Goal: Complete application form

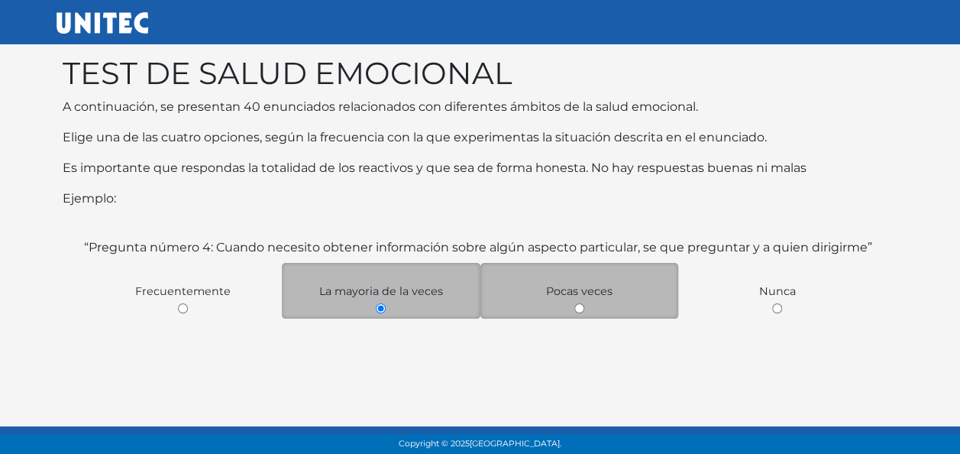
click at [575, 292] on span "Pocas veces" at bounding box center [579, 291] width 66 height 14
click at [575, 299] on div "Pocas veces" at bounding box center [580, 291] width 199 height 56
click at [575, 308] on input "radio" at bounding box center [579, 308] width 10 height 10
radio input "true"
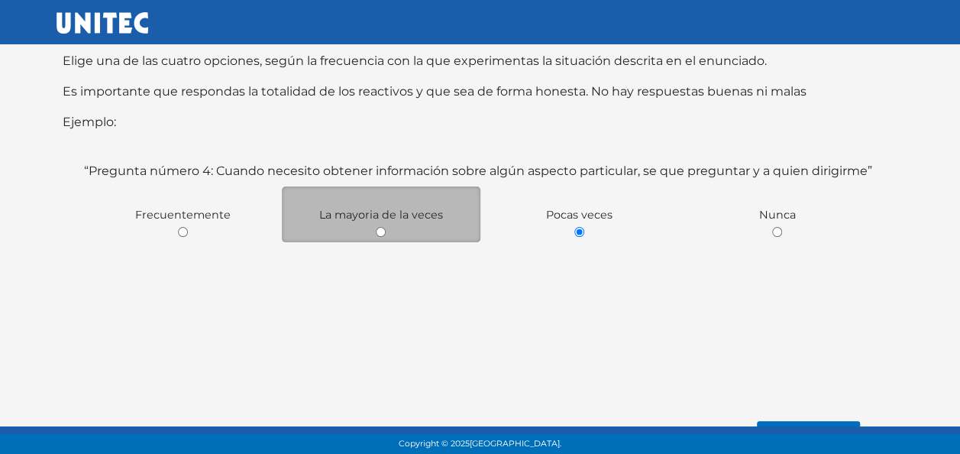
scroll to position [105, 0]
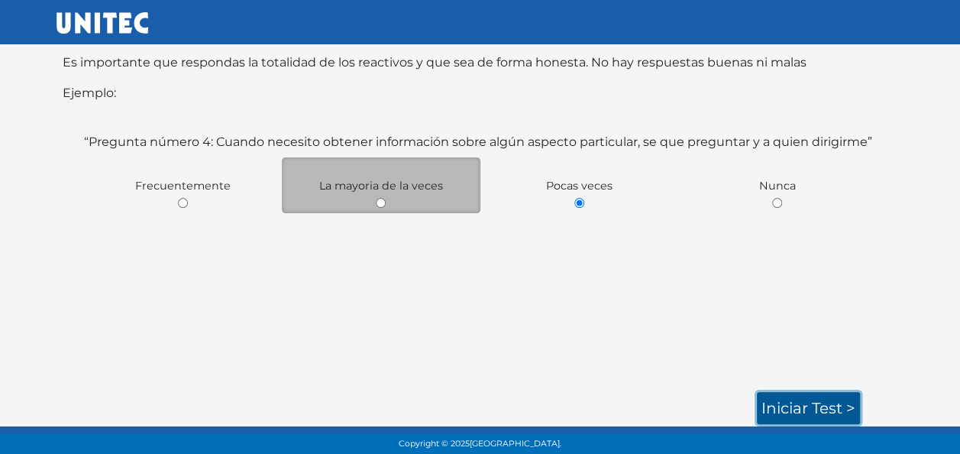
click at [803, 406] on link "Iniciar test >" at bounding box center [808, 408] width 103 height 32
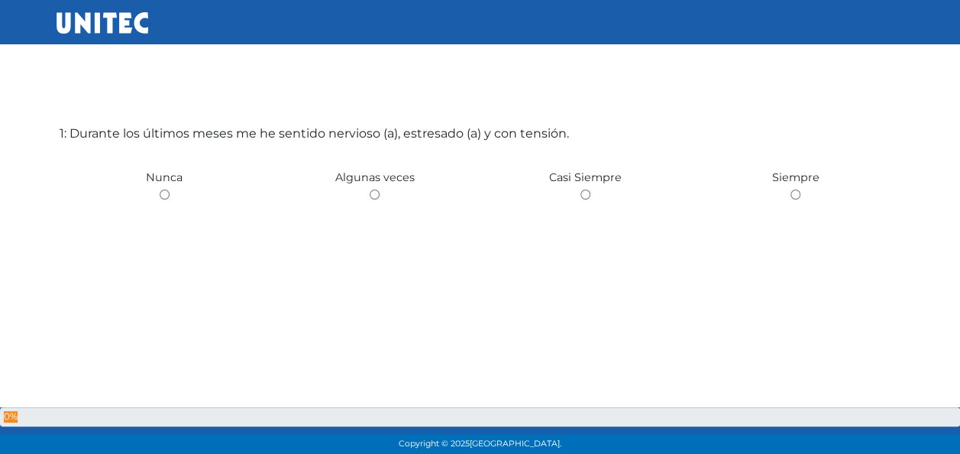
scroll to position [76, 0]
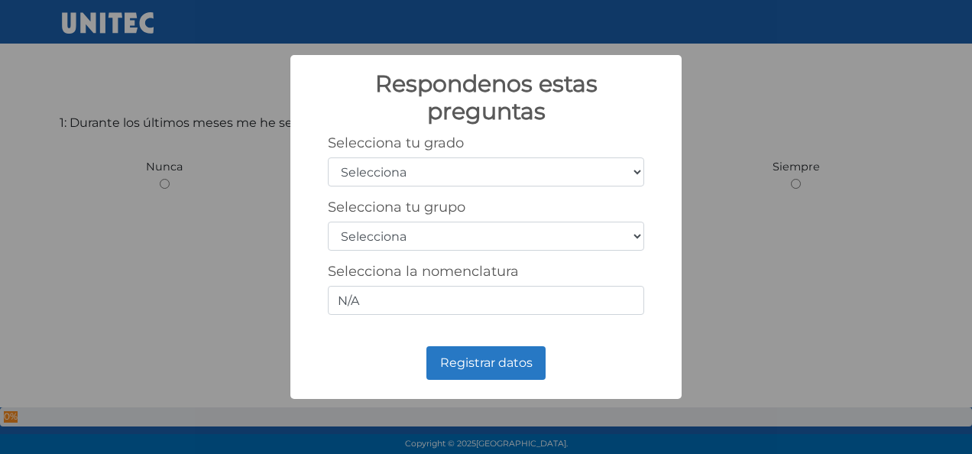
click at [490, 176] on select "Selecciona 1er grado 2do grado 3er grado 4to grado 5to grado 6to grado" at bounding box center [486, 171] width 316 height 29
click at [328, 157] on select "Selecciona 1er grado 2do grado 3er grado 4to grado 5to grado 6to grado" at bounding box center [486, 171] width 316 height 29
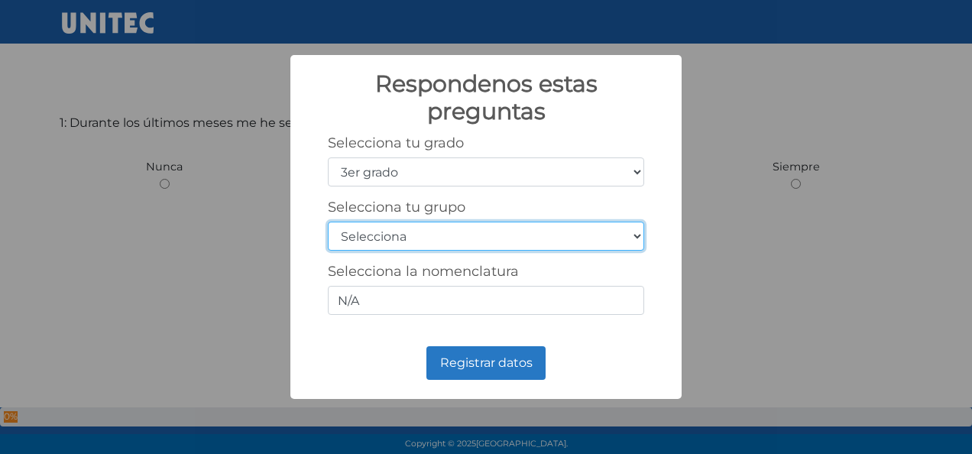
click at [416, 225] on select "Selecciona A B C D E F G H I J K L M N O P Q R S T U V W X Y Z" at bounding box center [486, 236] width 316 height 29
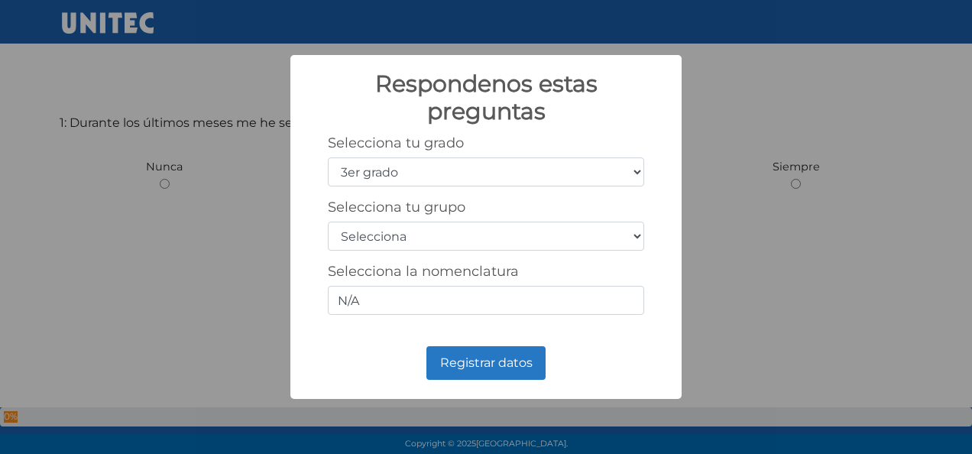
click at [508, 261] on div "Selecciona tu grado Selecciona 1er grado 2do grado 3er grado 4to grado 5to grad…" at bounding box center [486, 224] width 316 height 180
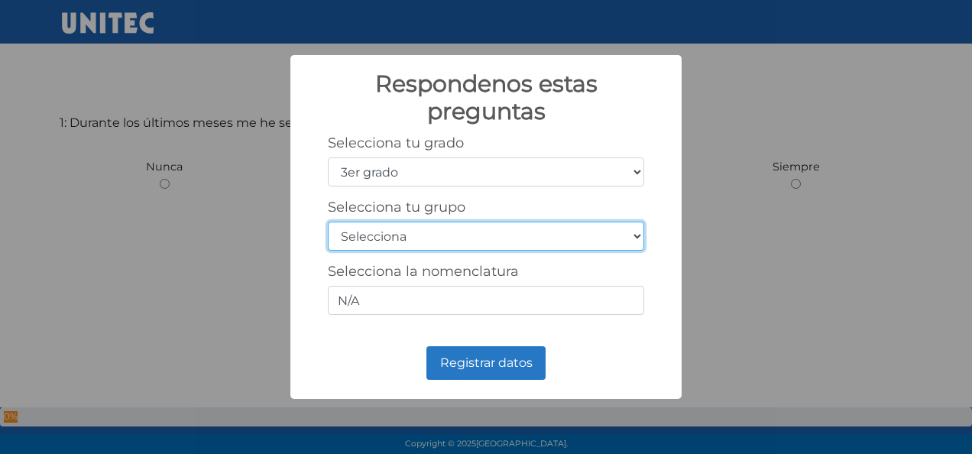
click at [519, 232] on select "Selecciona A B C D E F G H I J K L M N O P Q R S T U V W X Y Z" at bounding box center [486, 236] width 316 height 29
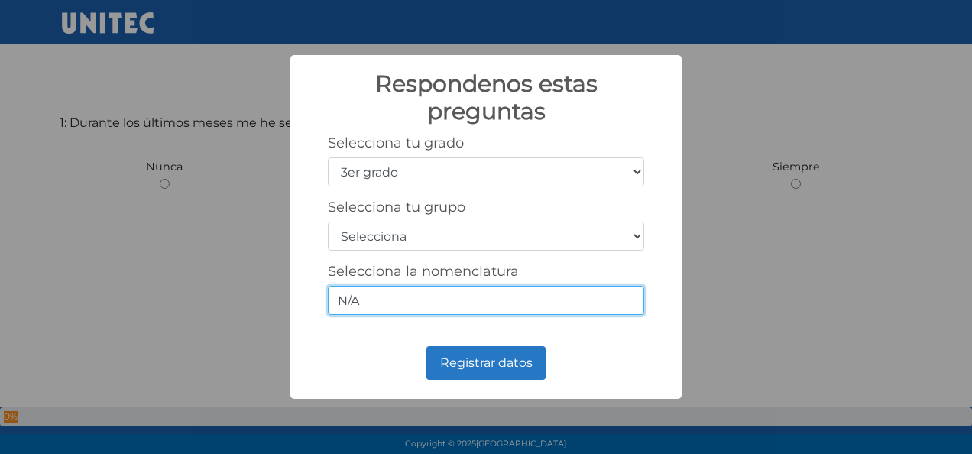
click at [377, 294] on input "N/A" at bounding box center [486, 300] width 316 height 29
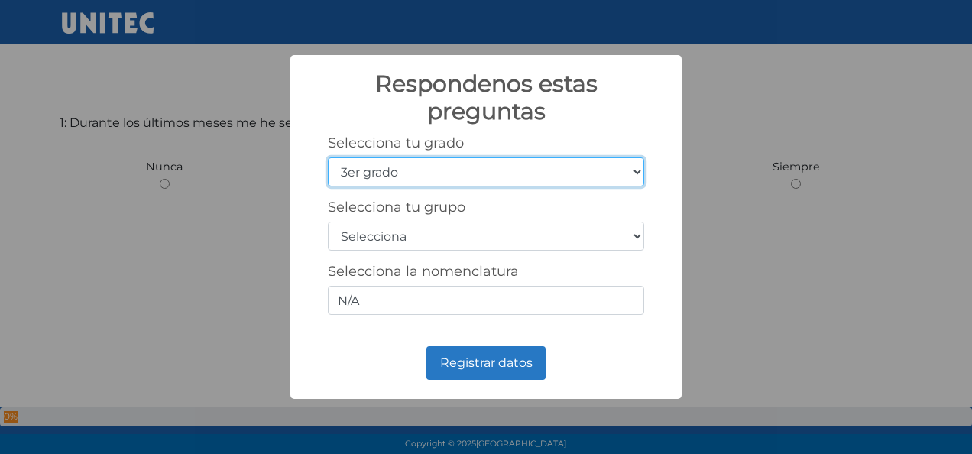
click at [431, 158] on select "Selecciona 1er grado 2do grado 3er grado 4to grado 5to grado 6to grado" at bounding box center [486, 171] width 316 height 29
select select "5"
click at [328, 157] on select "Selecciona 1er grado 2do grado 3er grado 4to grado 5to grado 6to grado" at bounding box center [486, 171] width 316 height 29
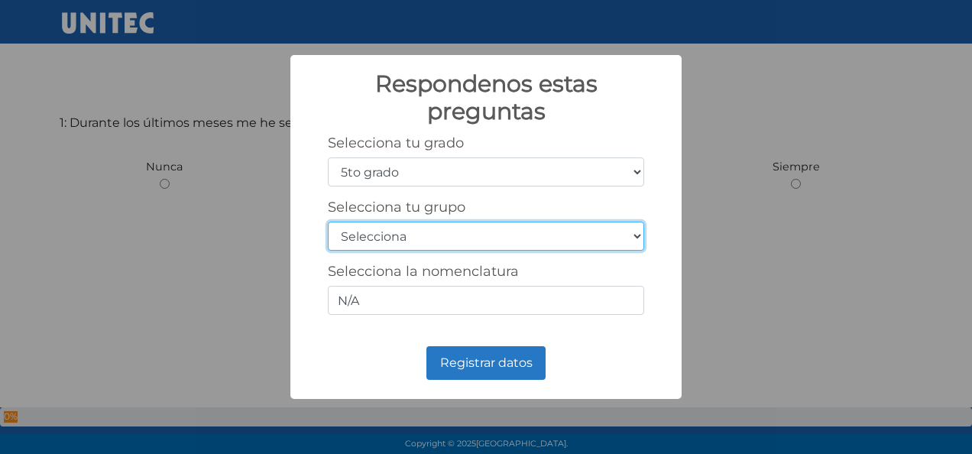
click at [397, 235] on select "Selecciona A B C D E F G H I J K L M N O P Q R S T U V W X Y Z" at bounding box center [486, 236] width 316 height 29
select select "c"
click at [328, 222] on select "Selecciona A B C D E F G H I J K L M N O P Q R S T U V W X Y Z" at bounding box center [486, 236] width 316 height 29
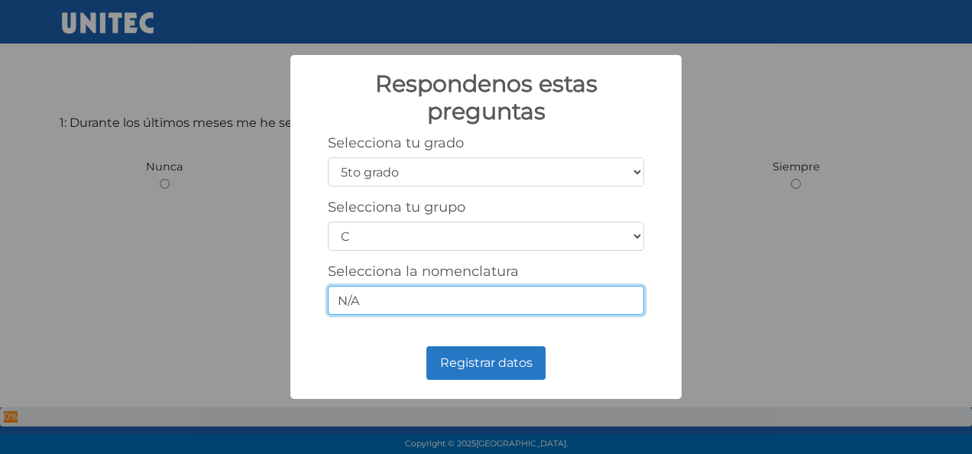
click at [428, 308] on input "N/A" at bounding box center [486, 300] width 316 height 29
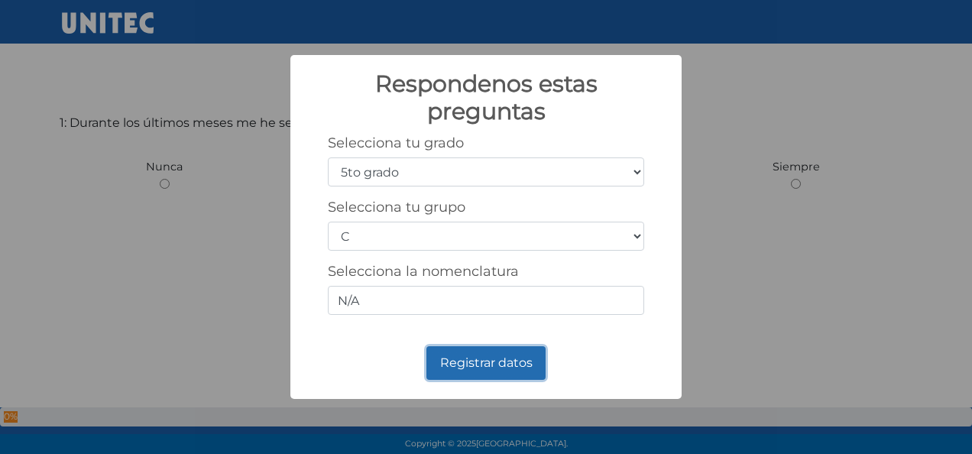
click at [469, 359] on button "Registrar datos" at bounding box center [485, 363] width 119 height 34
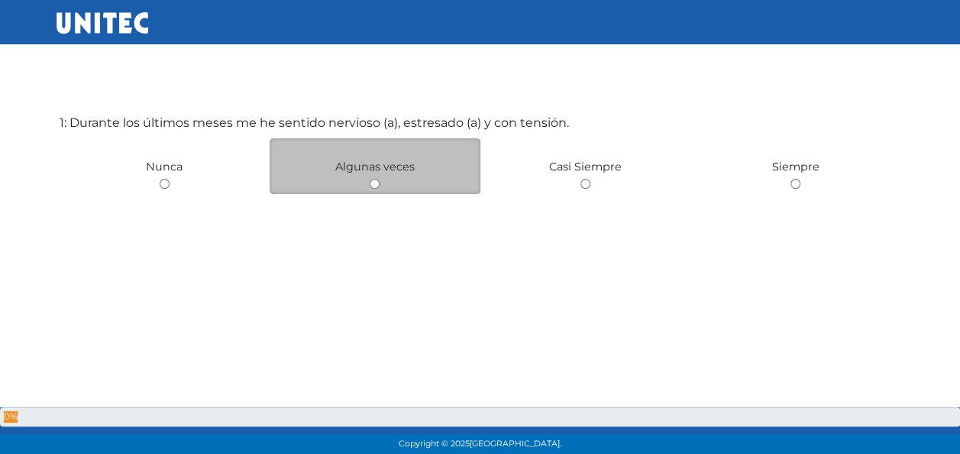
click at [423, 170] on div "Algunas veces" at bounding box center [375, 166] width 211 height 56
click at [373, 179] on input "radio" at bounding box center [375, 184] width 10 height 10
radio input "true"
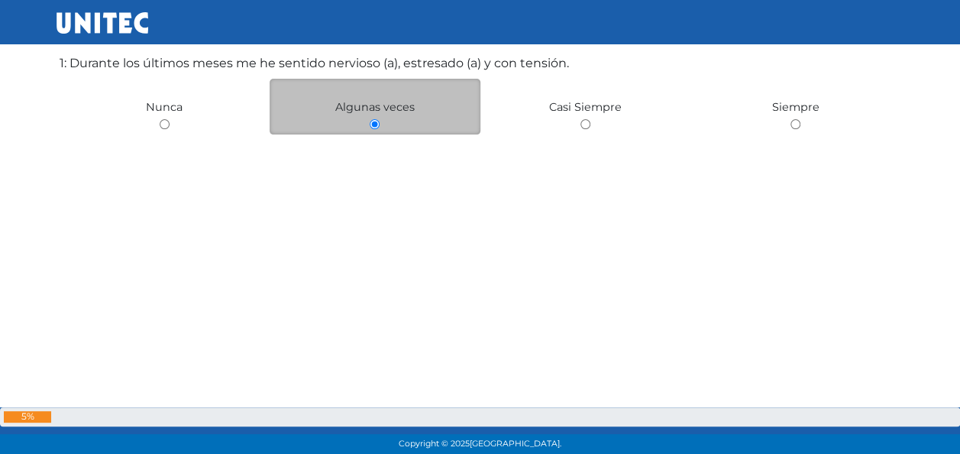
scroll to position [148, 0]
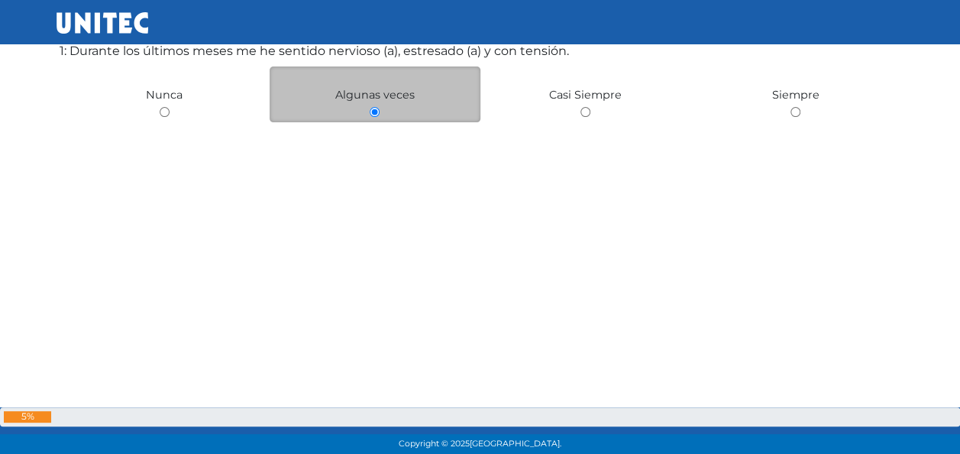
click at [376, 113] on input "radio" at bounding box center [375, 112] width 10 height 10
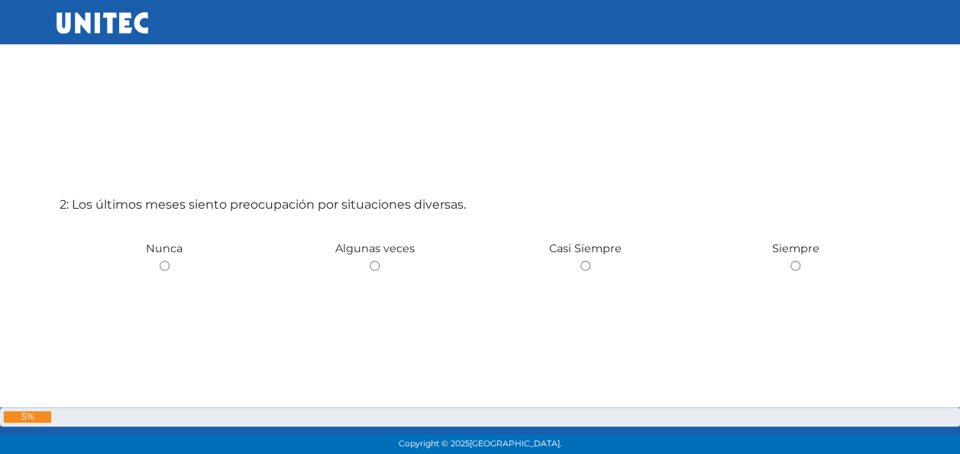
scroll to position [530, 0]
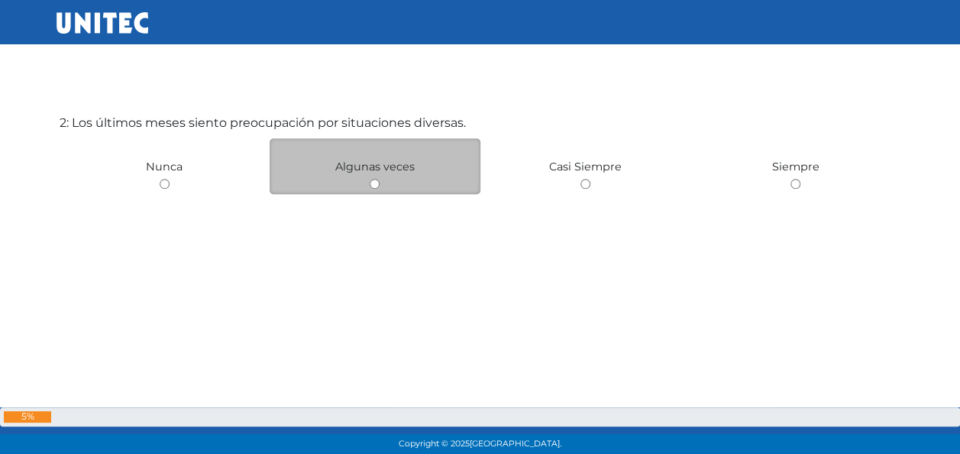
click at [416, 184] on div "Algunas veces" at bounding box center [375, 166] width 211 height 56
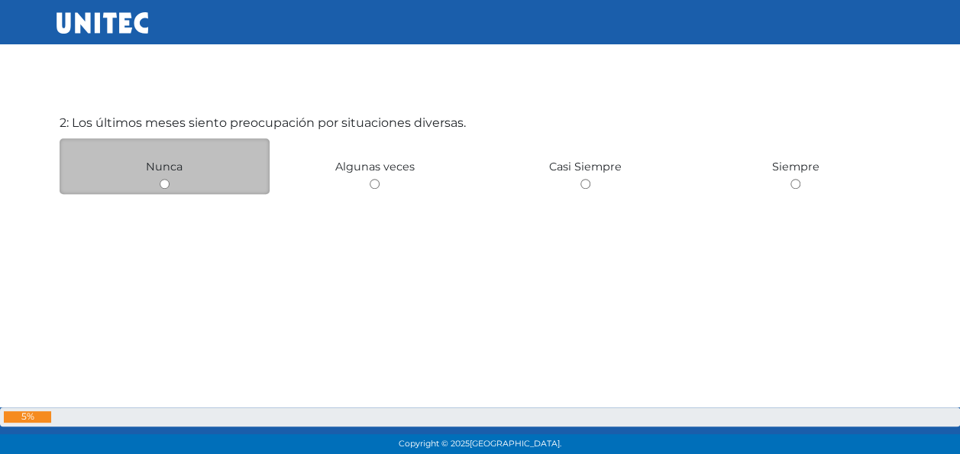
click at [167, 183] on input "radio" at bounding box center [165, 184] width 10 height 10
radio input "true"
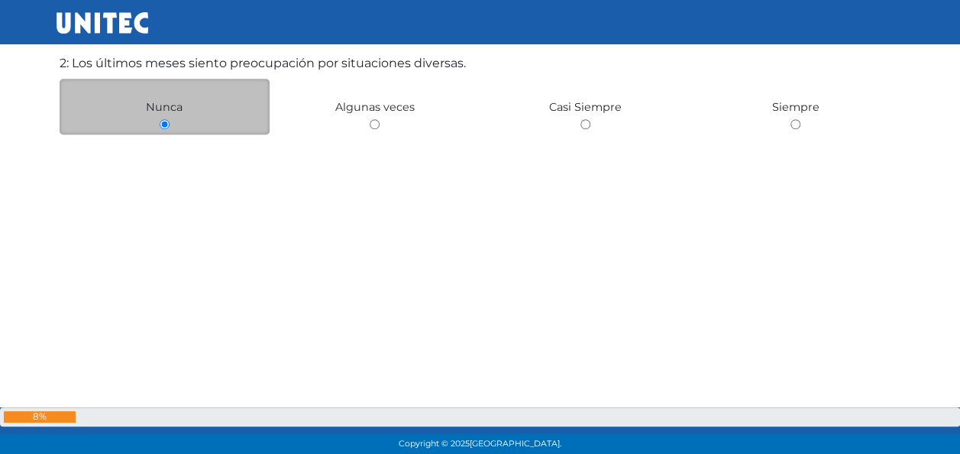
scroll to position [602, 0]
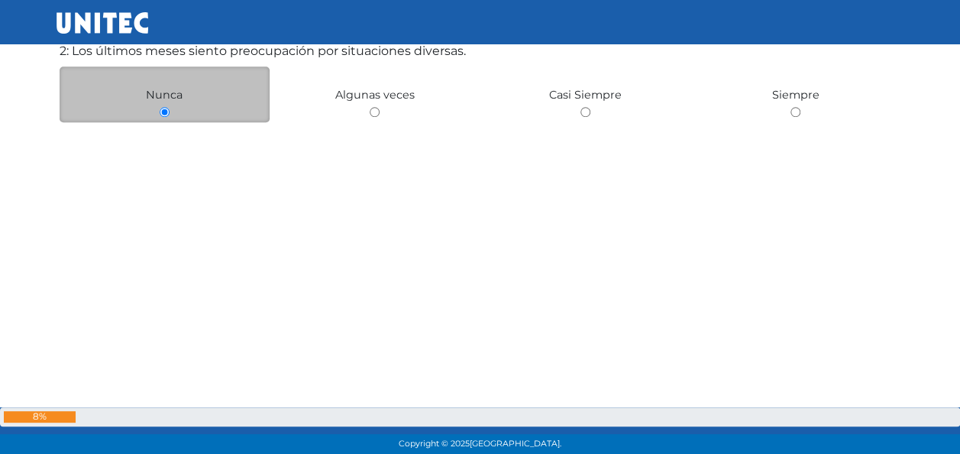
click at [163, 107] on input "radio" at bounding box center [165, 112] width 10 height 10
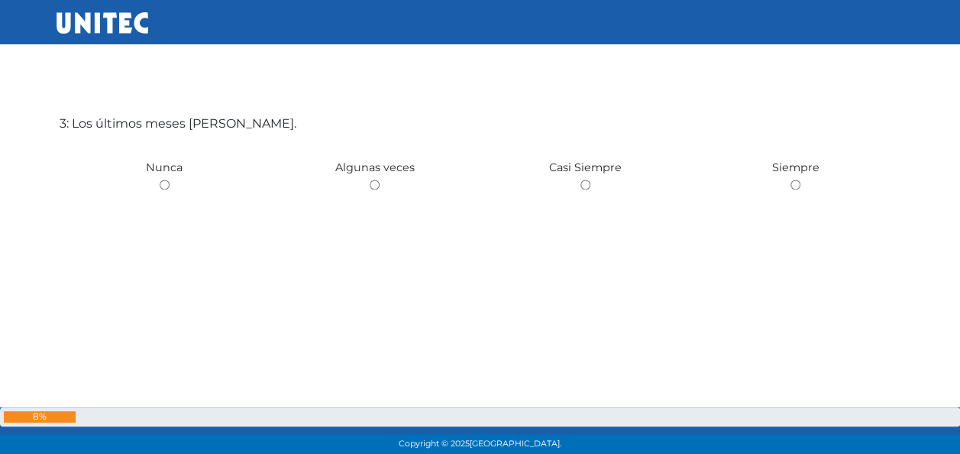
scroll to position [984, 0]
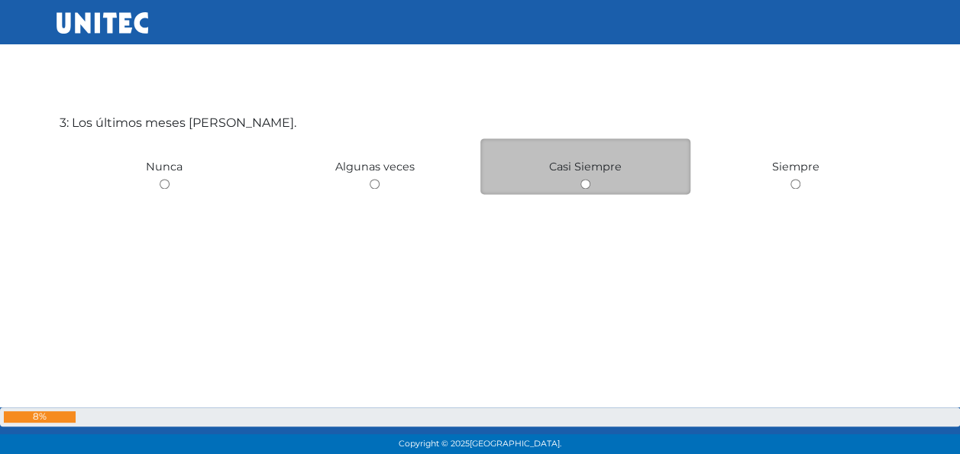
click at [581, 184] on input "radio" at bounding box center [586, 184] width 10 height 10
radio input "true"
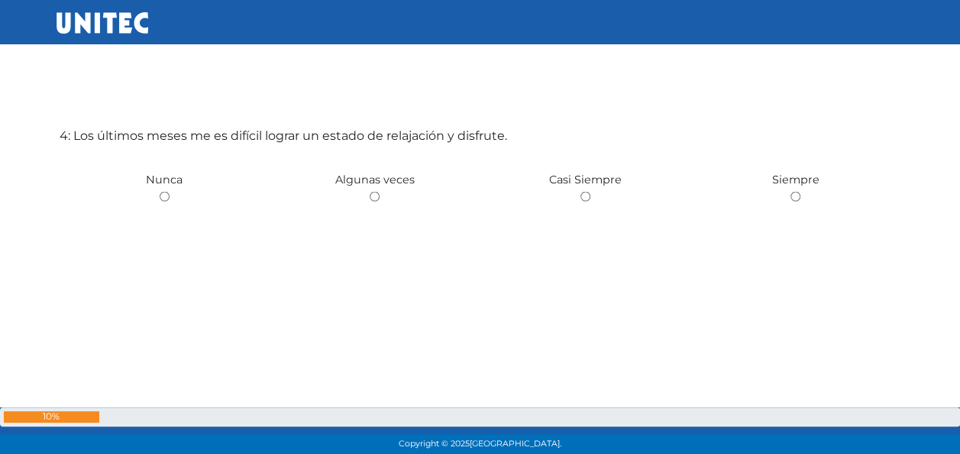
scroll to position [1438, 0]
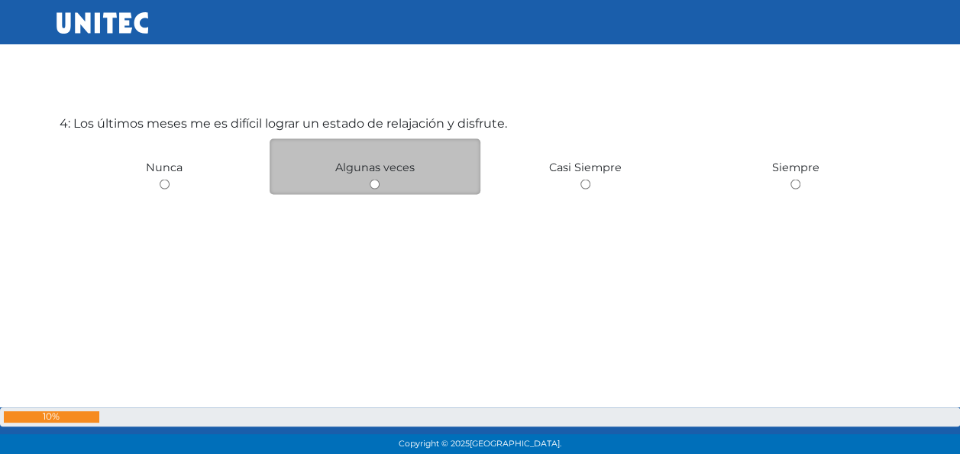
click at [374, 185] on input "radio" at bounding box center [375, 184] width 10 height 10
radio input "true"
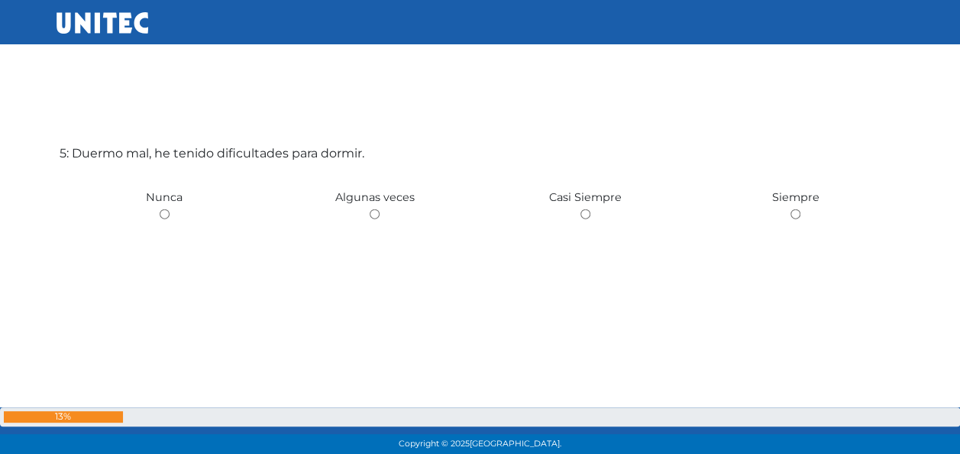
scroll to position [1892, 0]
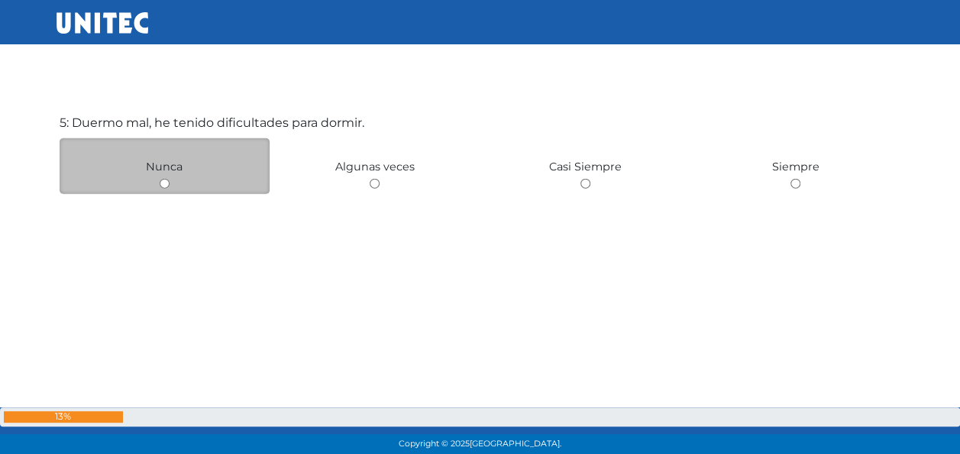
click at [165, 183] on input "radio" at bounding box center [165, 184] width 10 height 10
radio input "true"
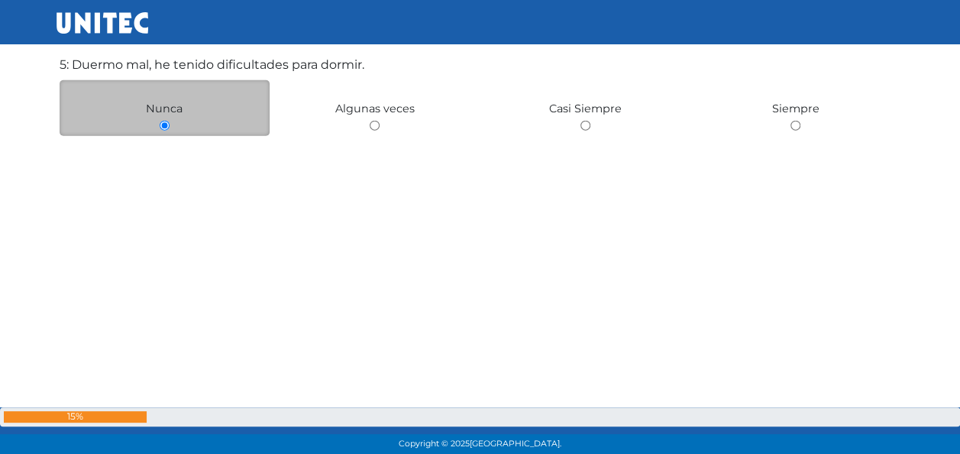
scroll to position [1962, 0]
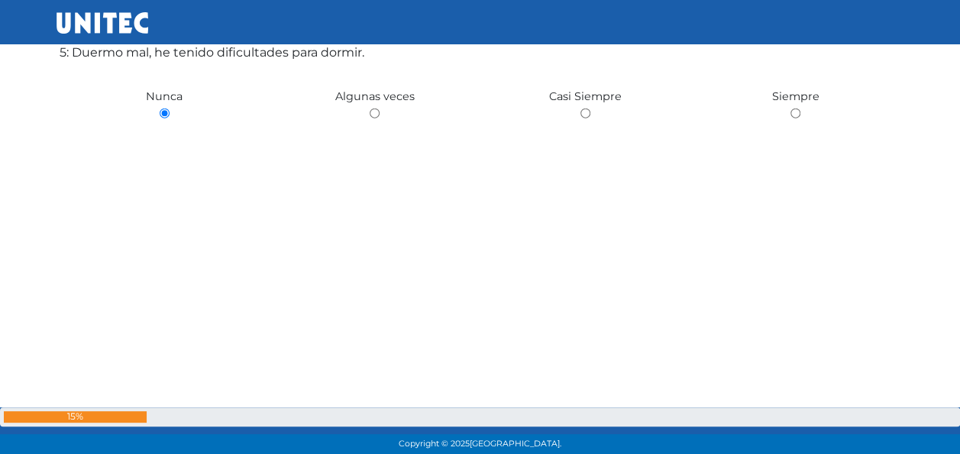
click at [173, 141] on div "5: Duermo mal, he tenido dificultades para dormir. Nunca Algunas veces Casi Sie…" at bounding box center [481, 157] width 848 height 454
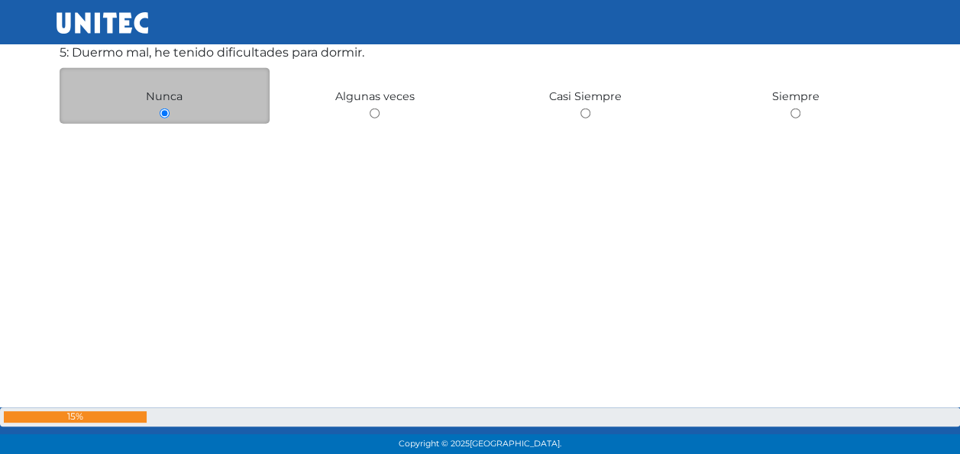
click at [166, 114] on input "radio" at bounding box center [165, 113] width 10 height 10
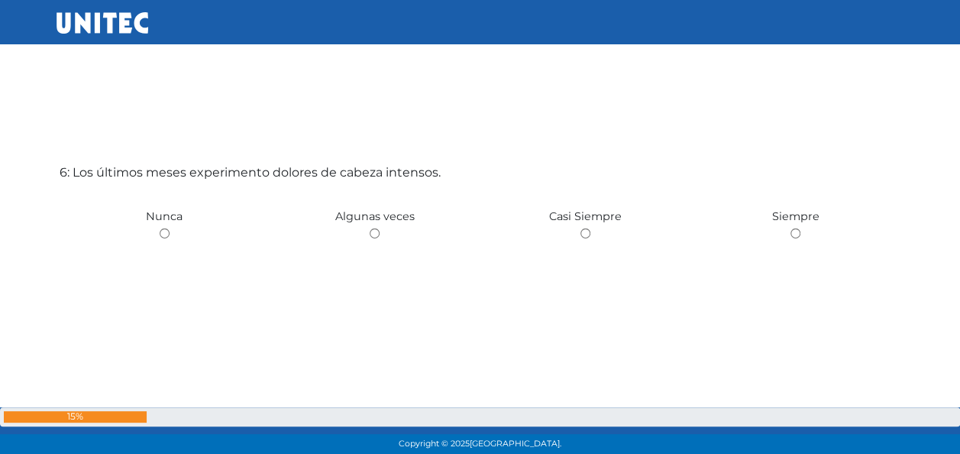
scroll to position [2345, 0]
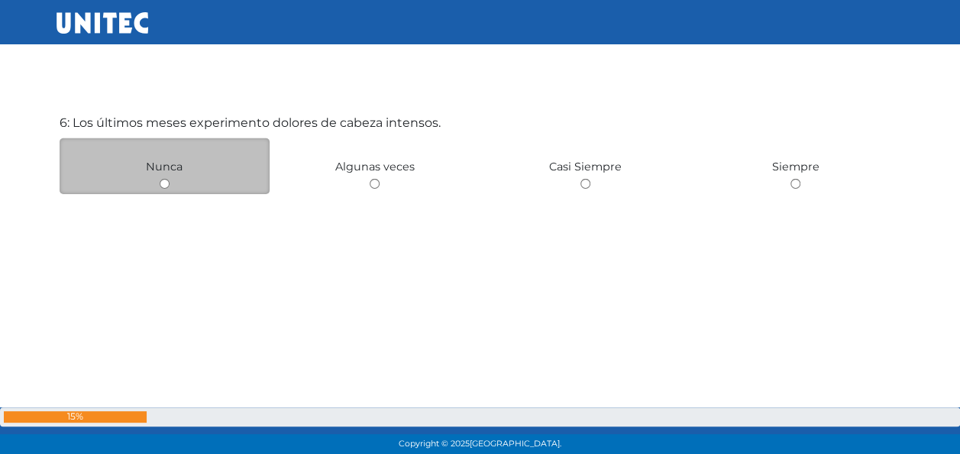
click at [165, 182] on input "radio" at bounding box center [165, 184] width 10 height 10
radio input "true"
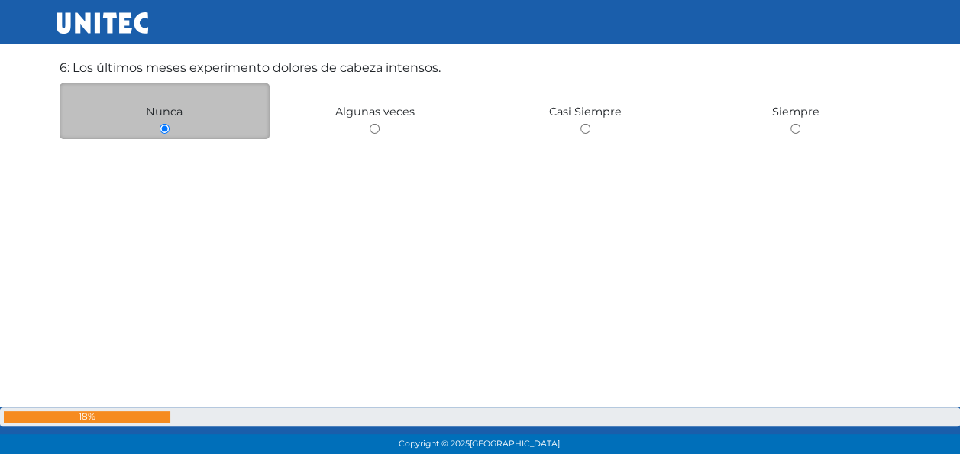
scroll to position [2417, 0]
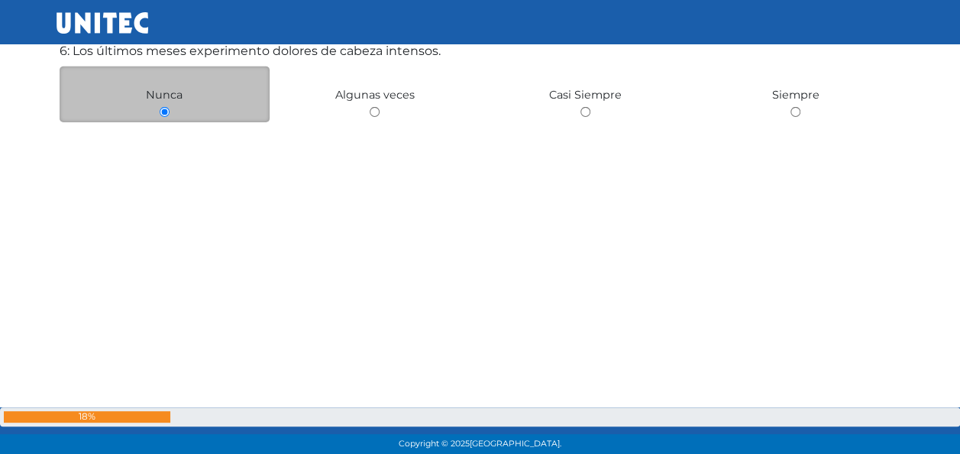
click at [163, 113] on input "radio" at bounding box center [165, 112] width 10 height 10
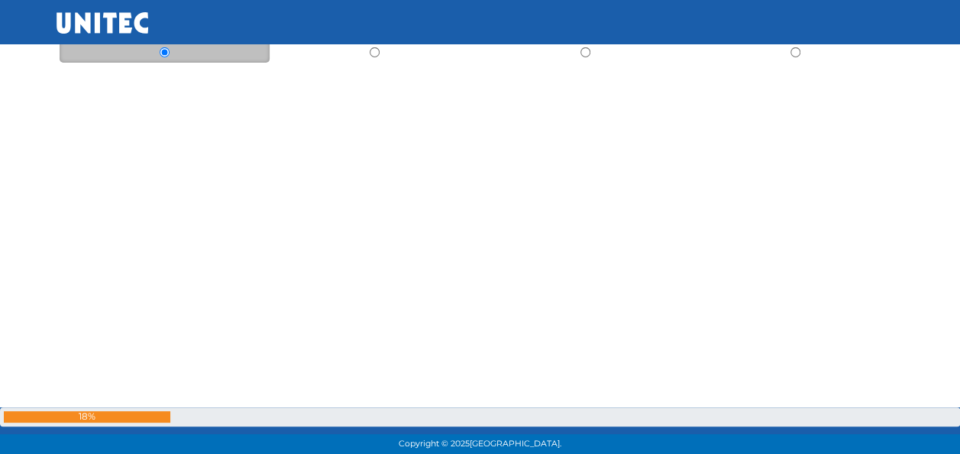
scroll to position [2489, 0]
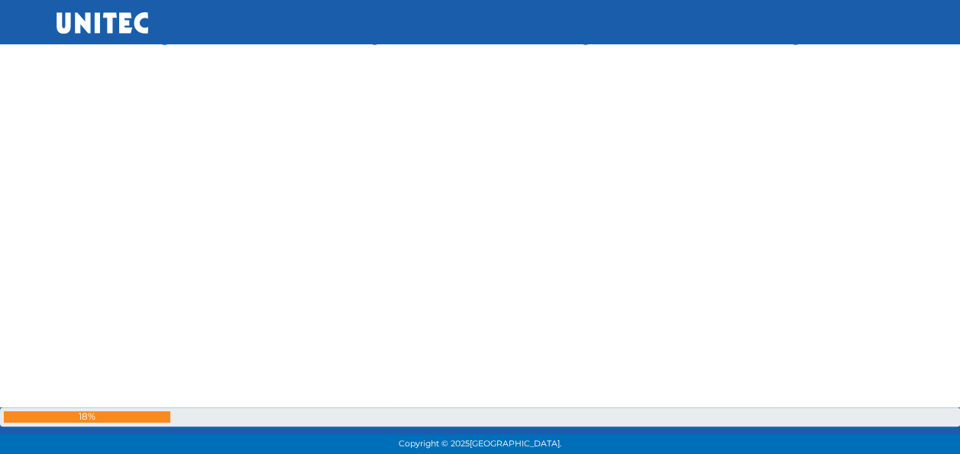
drag, startPoint x: 180, startPoint y: 219, endPoint x: 189, endPoint y: 129, distance: 90.6
click at [189, 129] on div "6: Los últimos meses experimento dolores de cabeza intensos. Nunca Algunas vece…" at bounding box center [481, 83] width 848 height 454
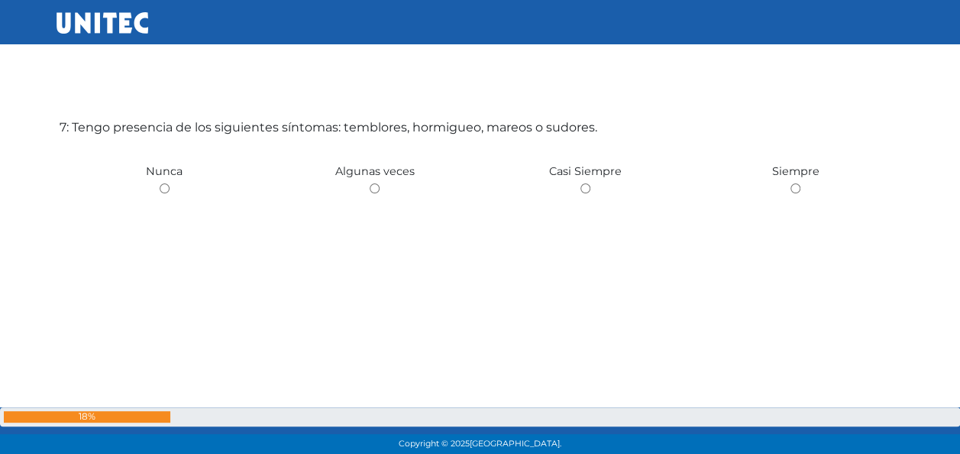
scroll to position [2825, 0]
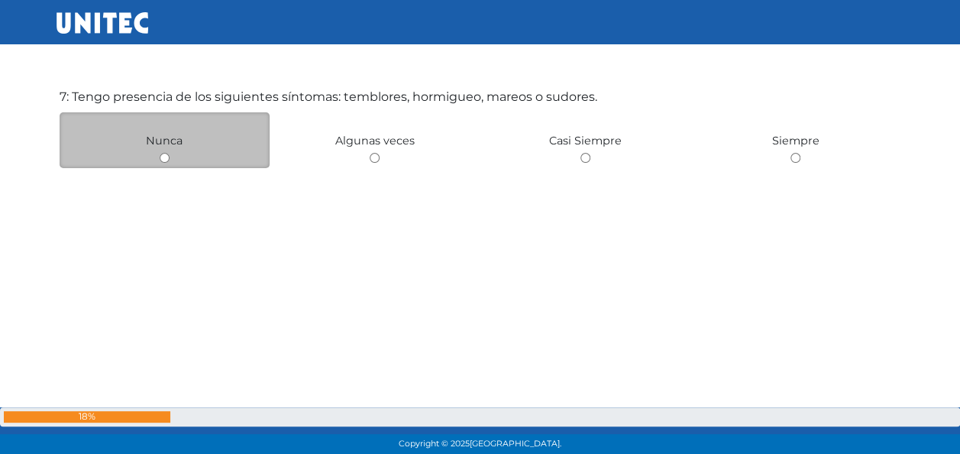
click at [162, 160] on input "radio" at bounding box center [165, 158] width 10 height 10
radio input "true"
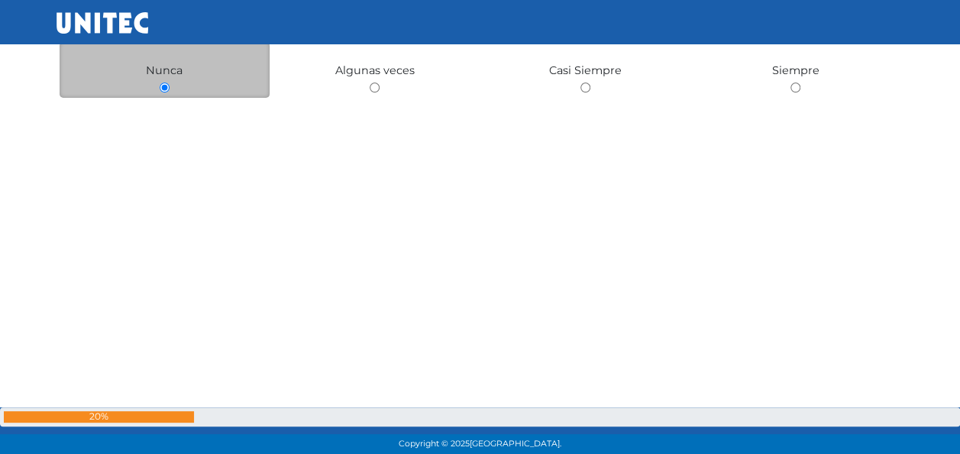
click at [370, 83] on input "radio" at bounding box center [375, 88] width 10 height 10
radio input "true"
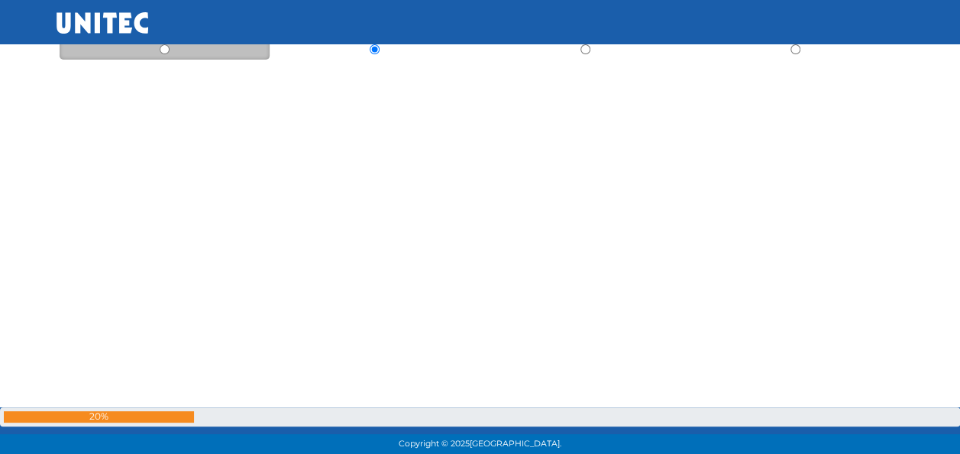
click at [581, 44] on input "radio" at bounding box center [586, 49] width 10 height 10
radio input "true"
click at [791, 44] on input "radio" at bounding box center [796, 49] width 10 height 10
radio input "true"
click at [160, 28] on input "radio" at bounding box center [165, 33] width 10 height 10
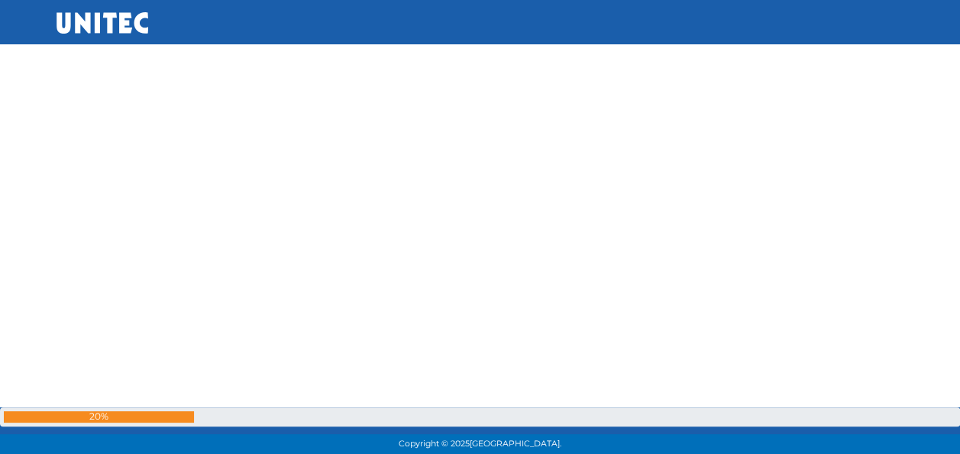
radio input "true"
click at [370, 28] on input "radio" at bounding box center [375, 33] width 10 height 10
radio input "true"
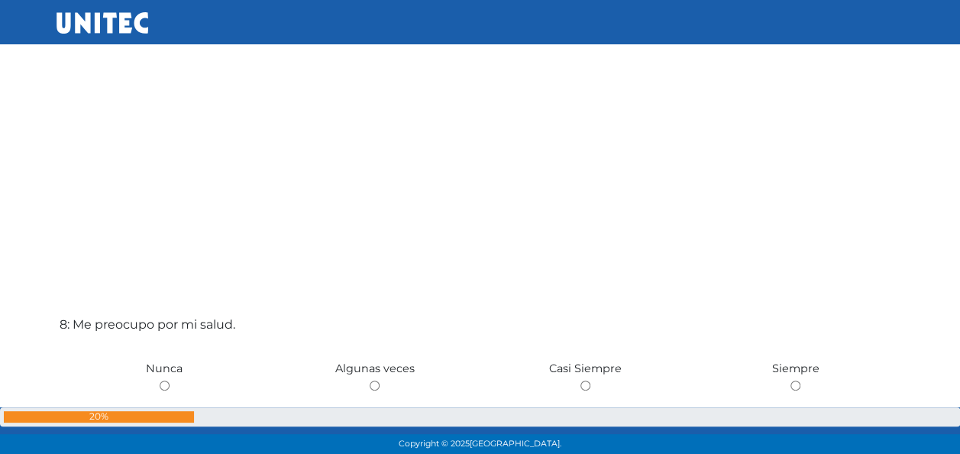
radio input "true"
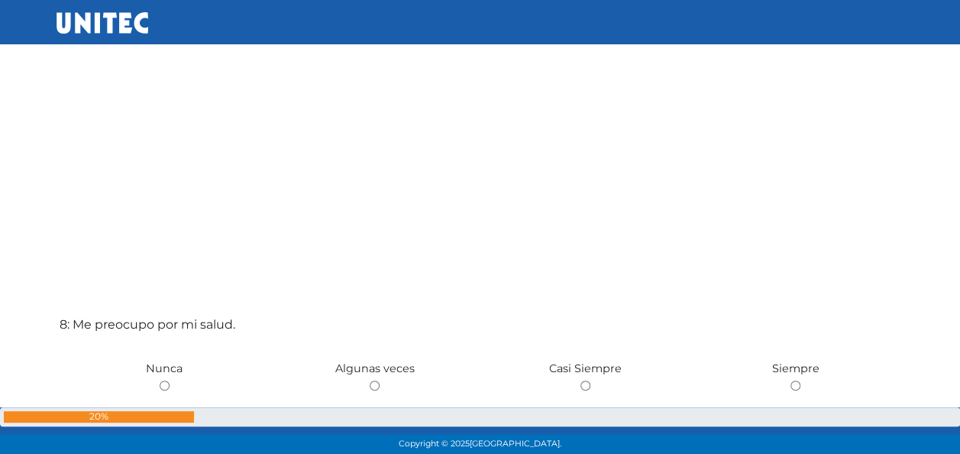
radio input "true"
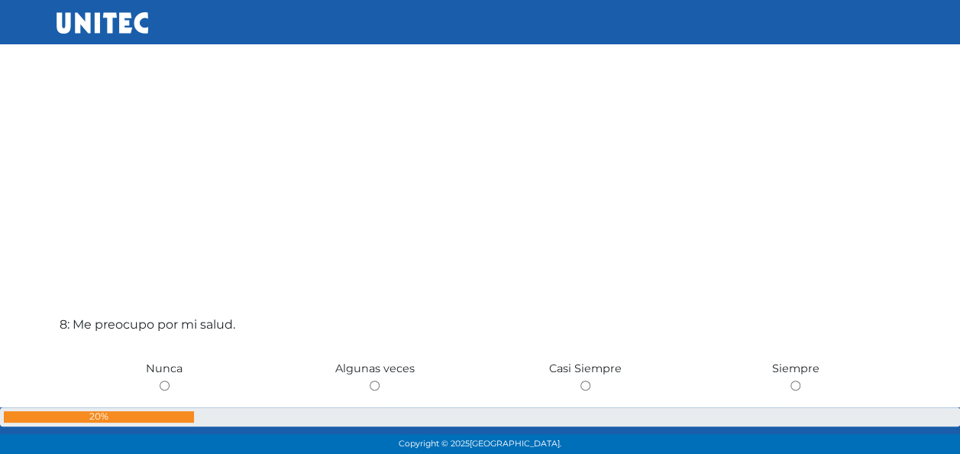
radio input "true"
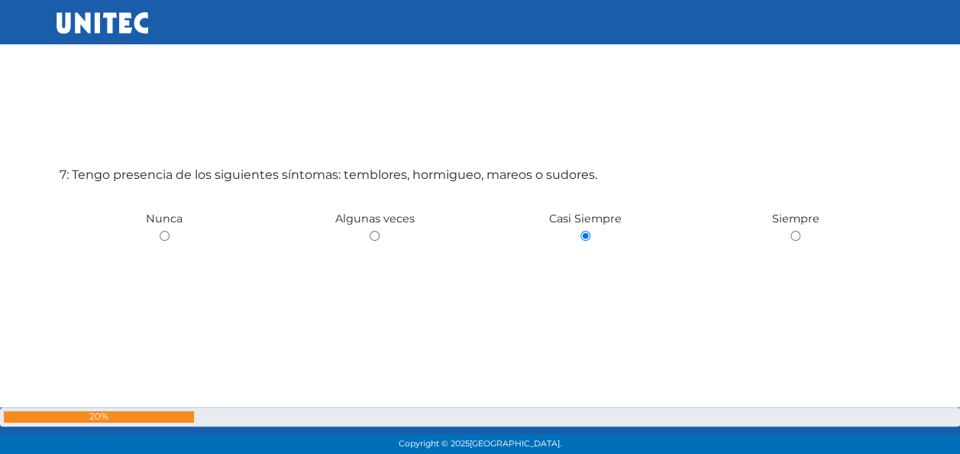
scroll to position [2752, 0]
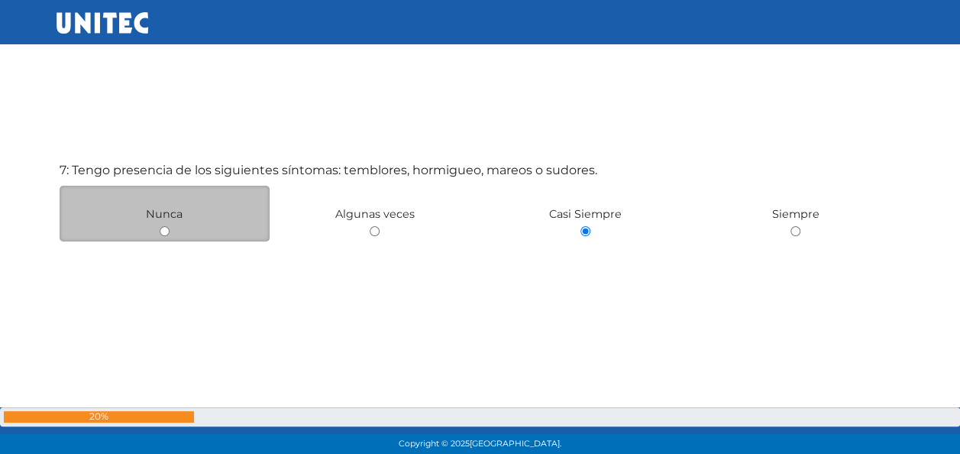
click at [161, 228] on input "radio" at bounding box center [165, 231] width 10 height 10
radio input "true"
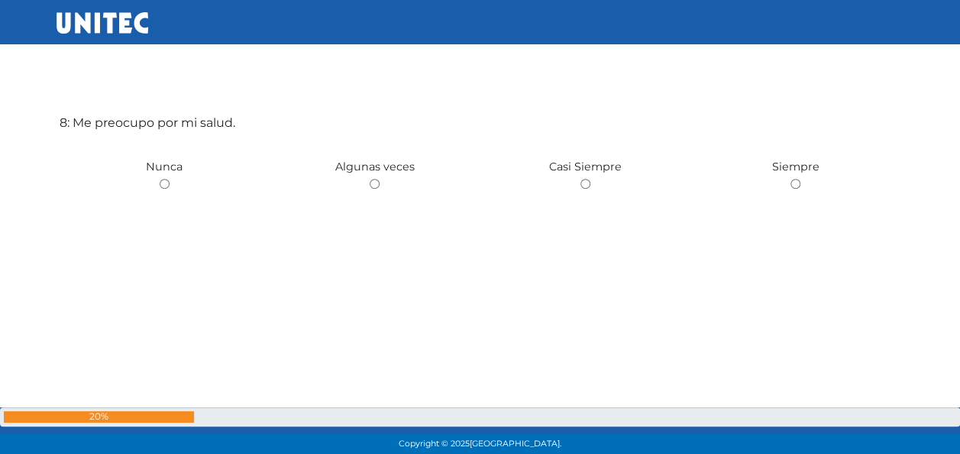
scroll to position [3299, 0]
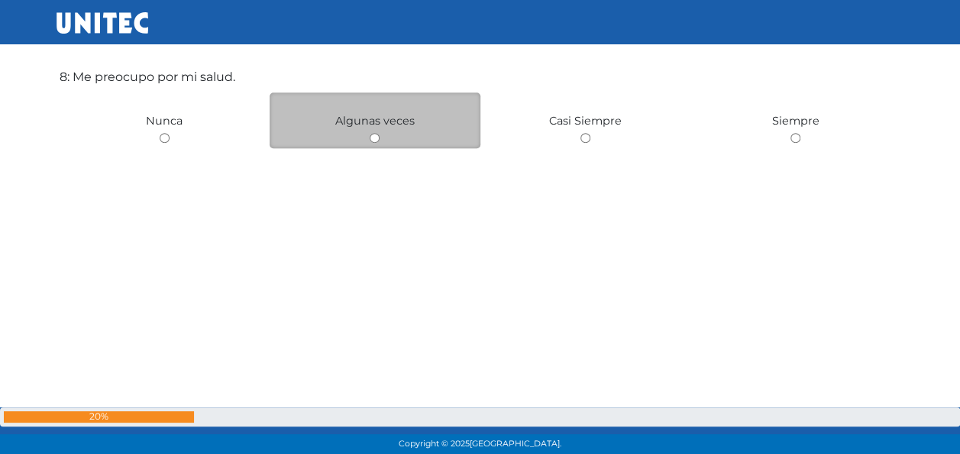
click at [370, 138] on input "radio" at bounding box center [375, 138] width 10 height 10
radio input "true"
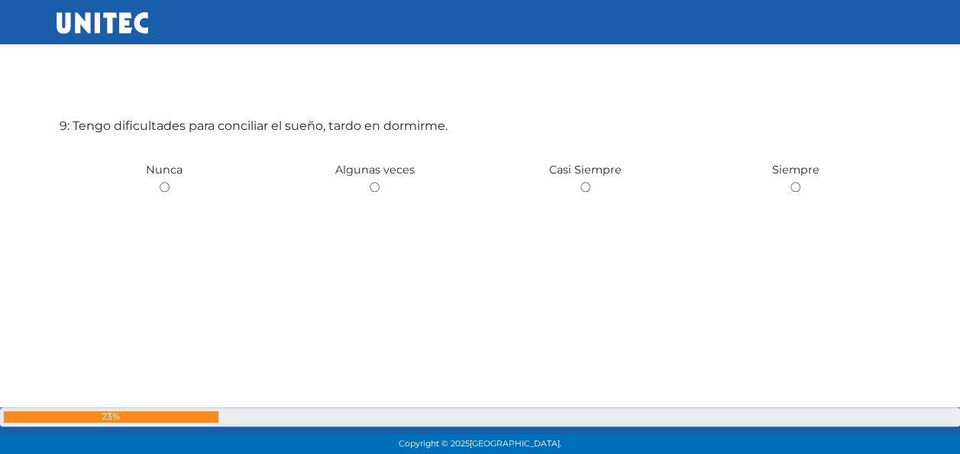
scroll to position [3707, 0]
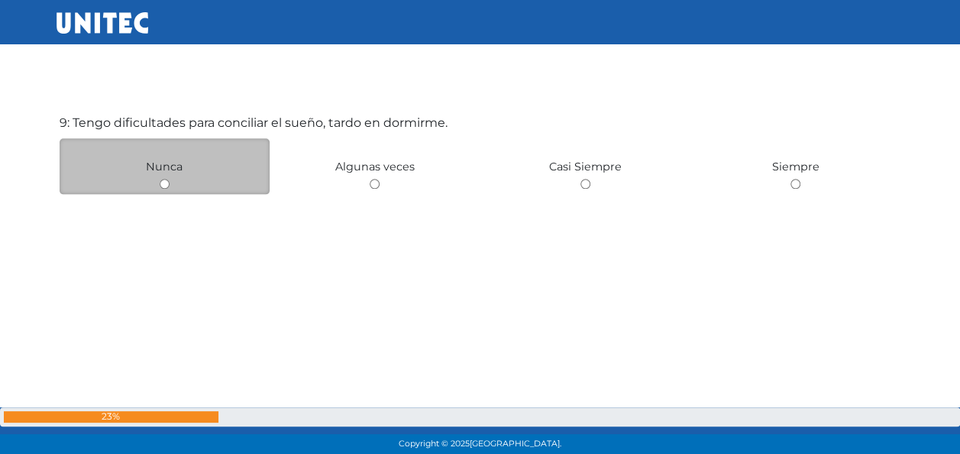
click at [165, 182] on input "radio" at bounding box center [165, 184] width 10 height 10
radio input "true"
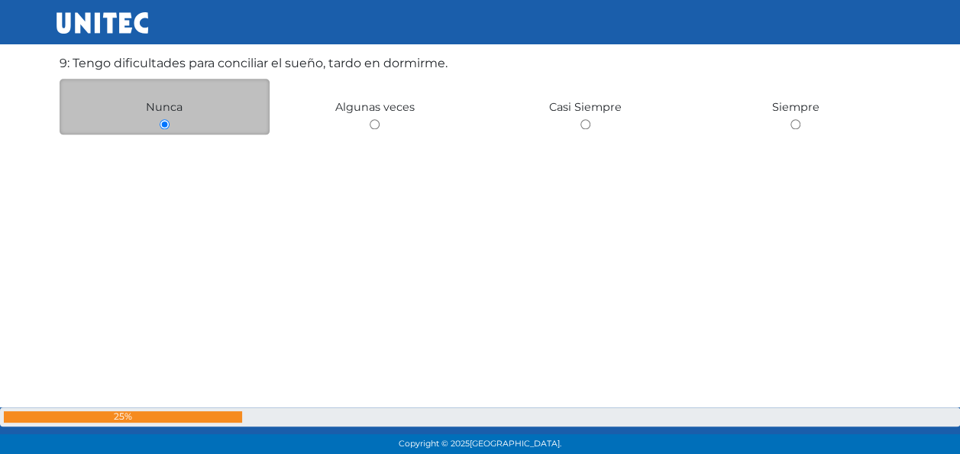
scroll to position [3778, 0]
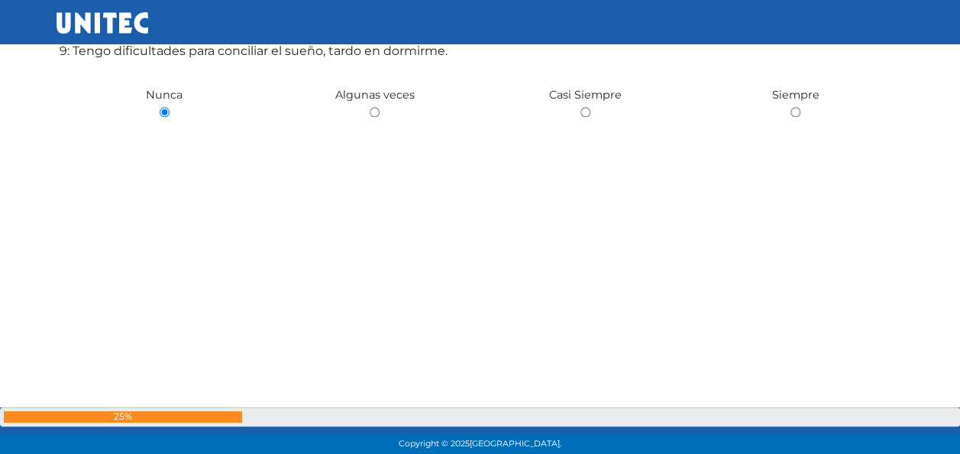
click at [370, 107] on input "radio" at bounding box center [375, 112] width 10 height 10
radio input "true"
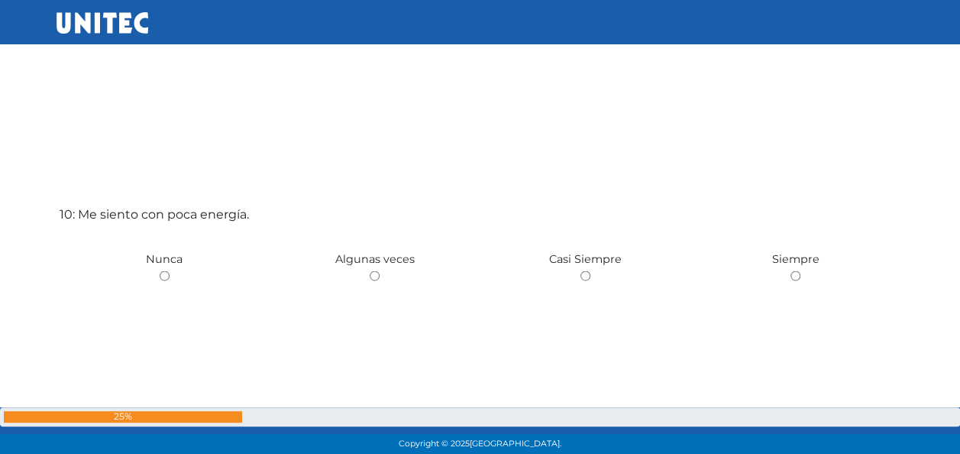
scroll to position [3495, 0]
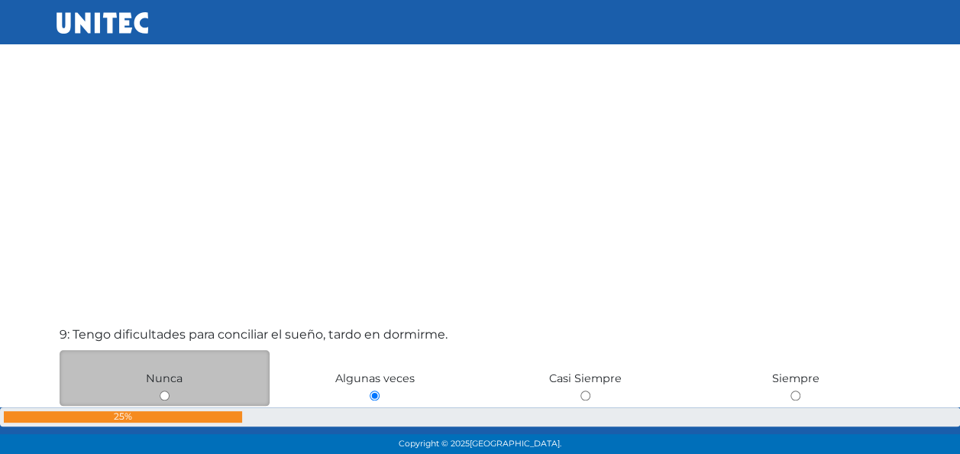
click at [163, 388] on div "Nunca" at bounding box center [165, 378] width 211 height 56
click at [163, 396] on input "radio" at bounding box center [165, 395] width 10 height 10
radio input "true"
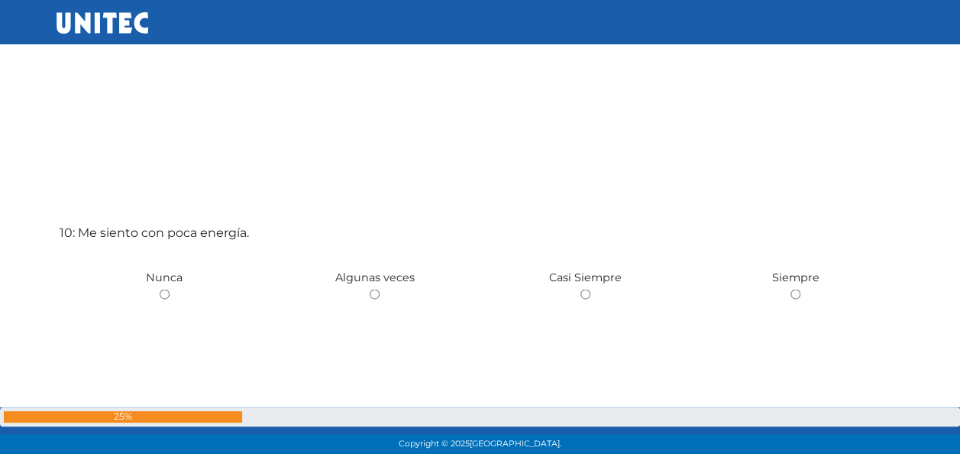
scroll to position [4160, 0]
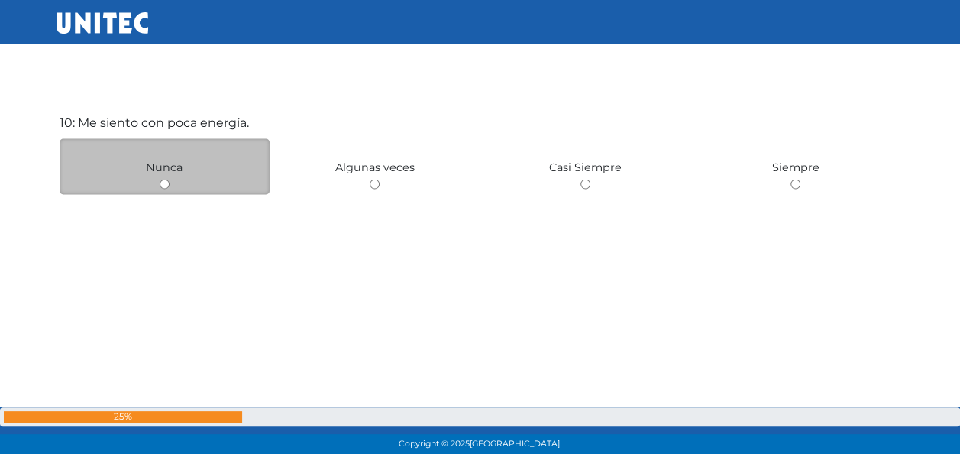
click at [167, 184] on input "radio" at bounding box center [165, 184] width 10 height 10
radio input "true"
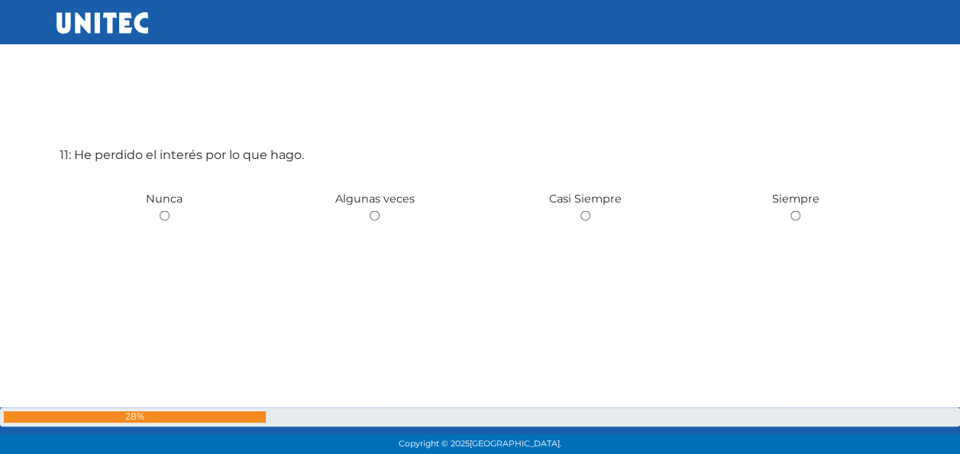
scroll to position [4614, 0]
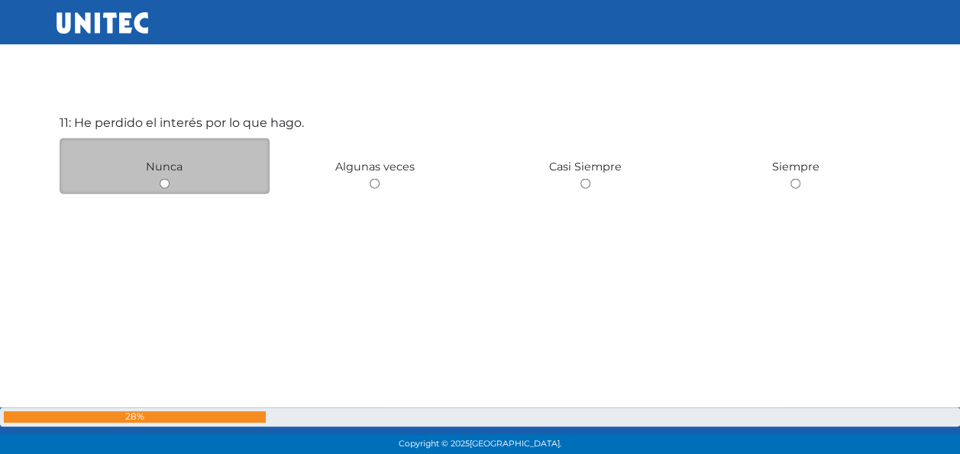
click at [162, 179] on input "radio" at bounding box center [165, 184] width 10 height 10
radio input "true"
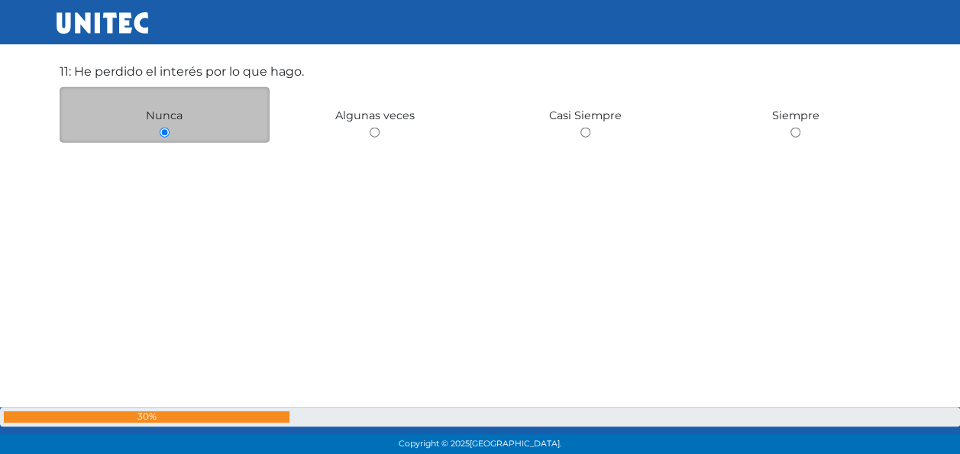
scroll to position [4686, 0]
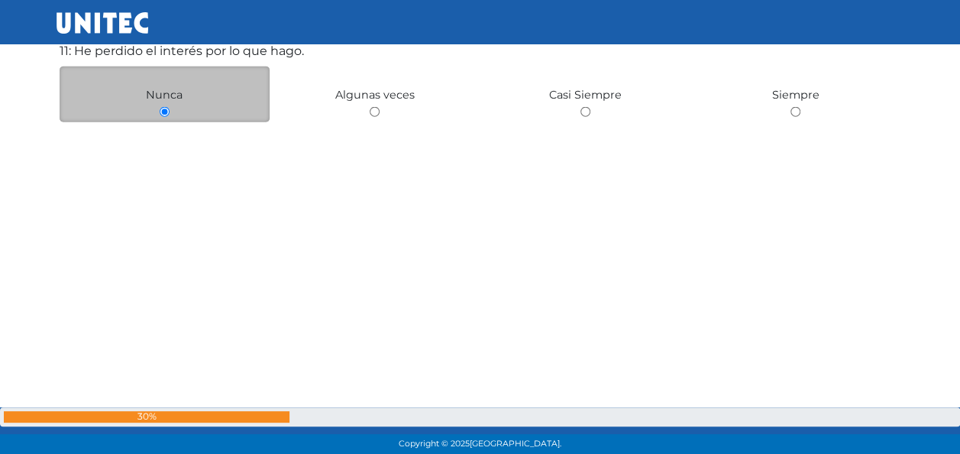
click at [167, 108] on input "radio" at bounding box center [165, 112] width 10 height 10
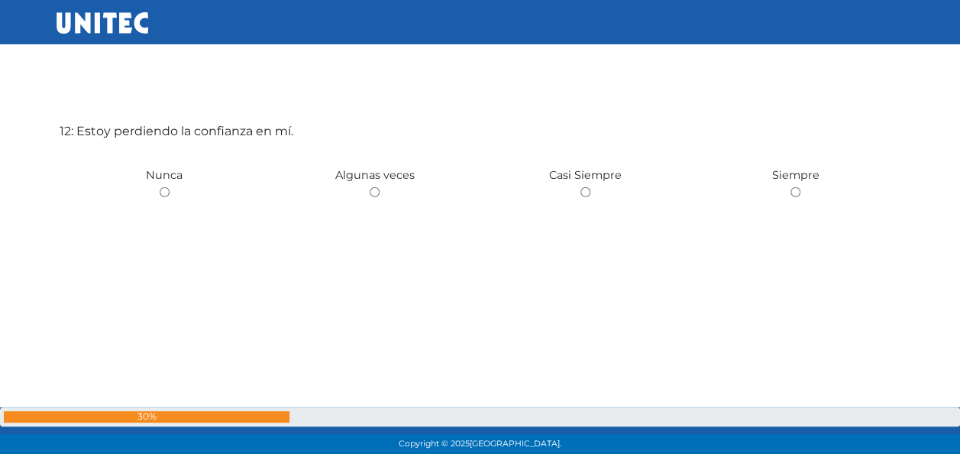
scroll to position [5068, 0]
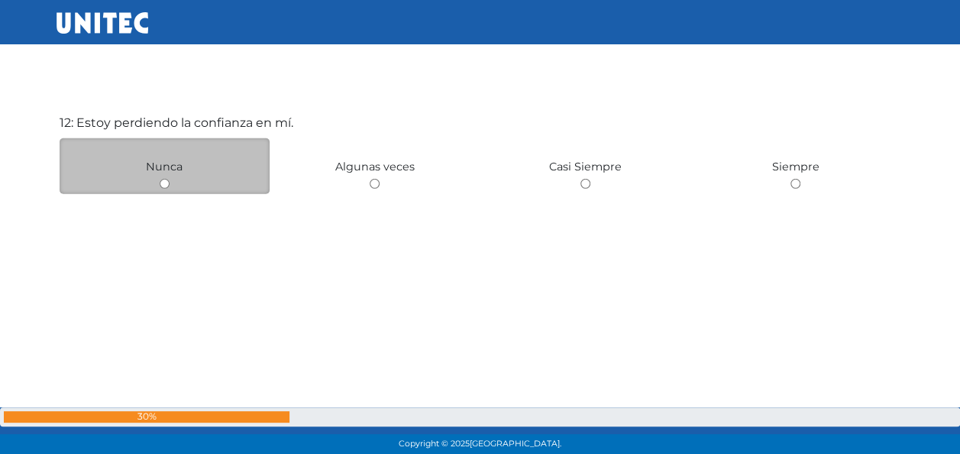
click at [160, 186] on input "radio" at bounding box center [165, 184] width 10 height 10
radio input "true"
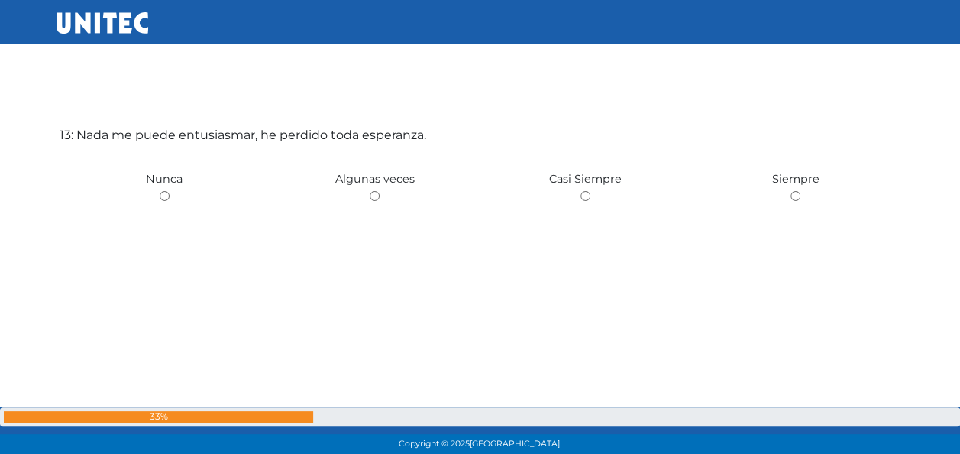
scroll to position [5522, 0]
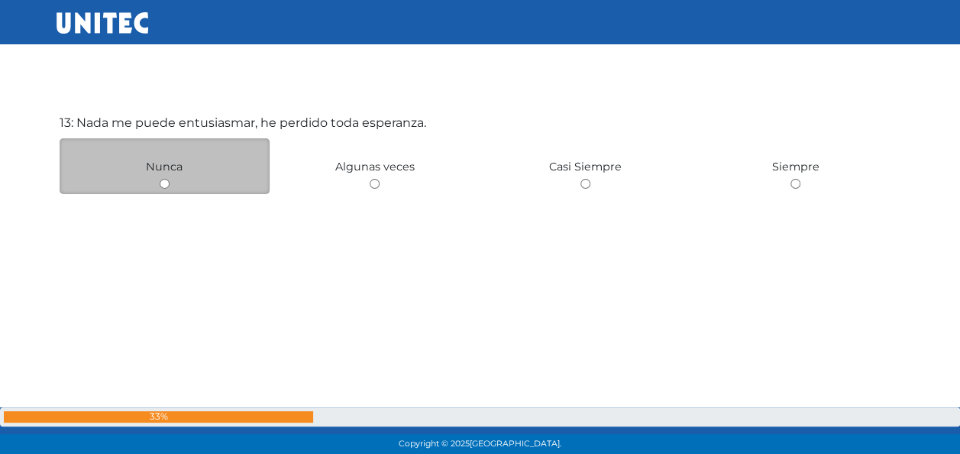
click at [163, 183] on input "radio" at bounding box center [165, 184] width 10 height 10
radio input "true"
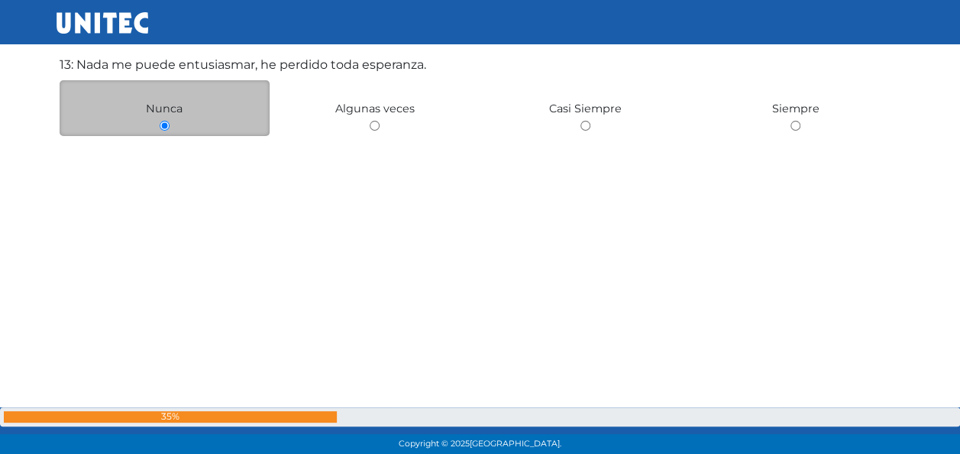
scroll to position [5592, 0]
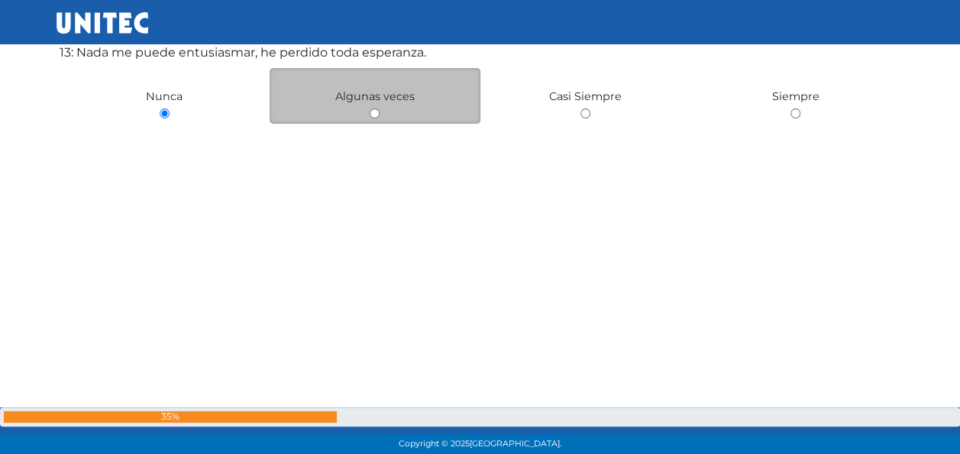
click at [376, 112] on input "radio" at bounding box center [375, 113] width 10 height 10
radio input "true"
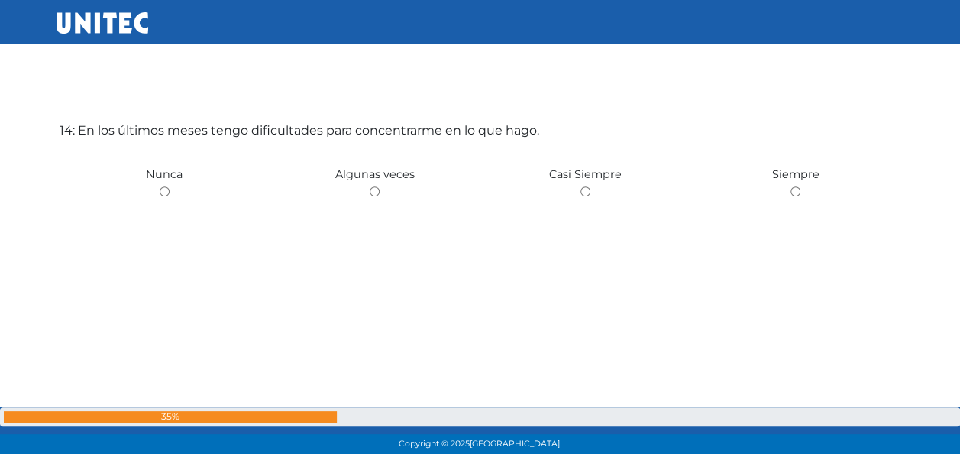
scroll to position [5976, 0]
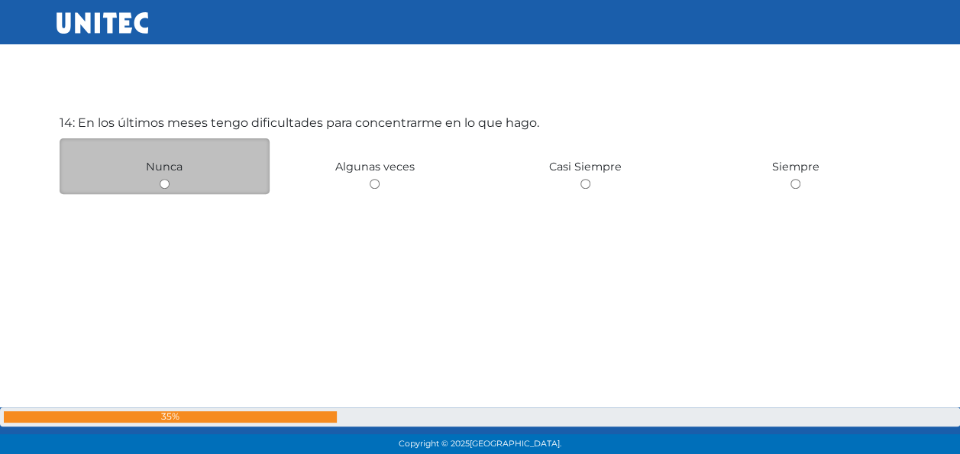
click at [162, 182] on input "radio" at bounding box center [165, 184] width 10 height 10
radio input "true"
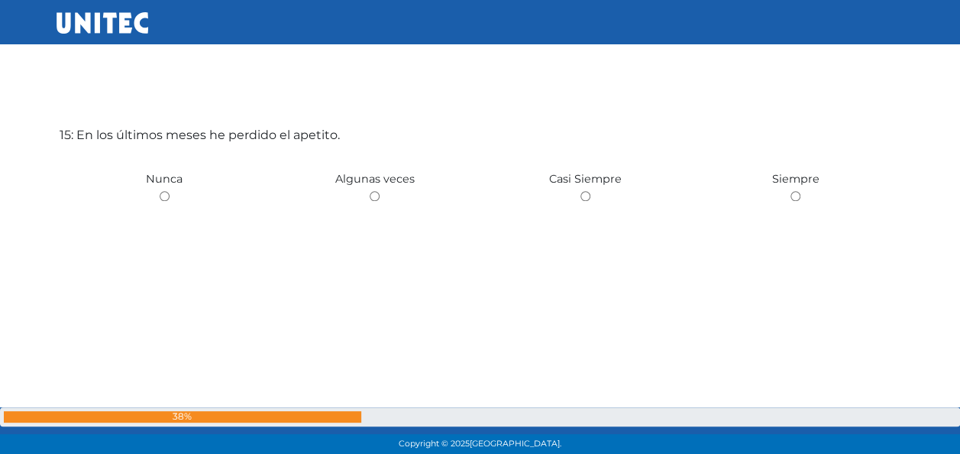
scroll to position [6429, 0]
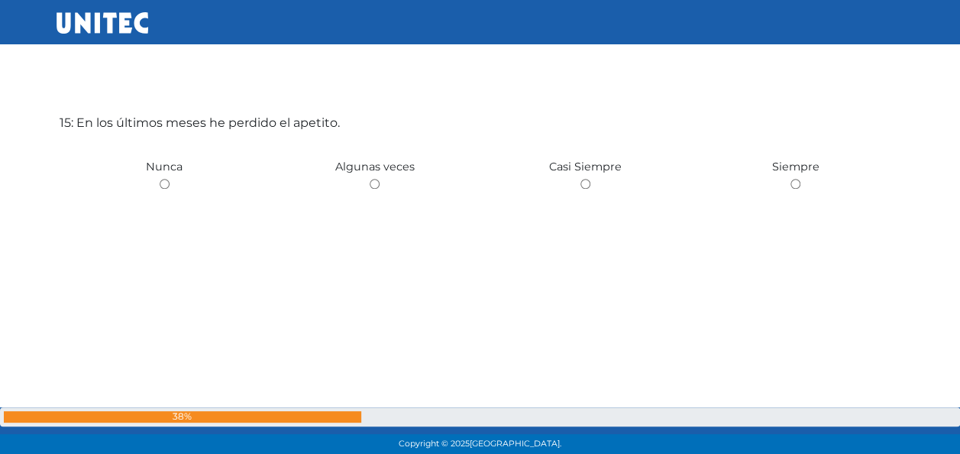
click at [162, 182] on input "radio" at bounding box center [165, 184] width 10 height 10
radio input "true"
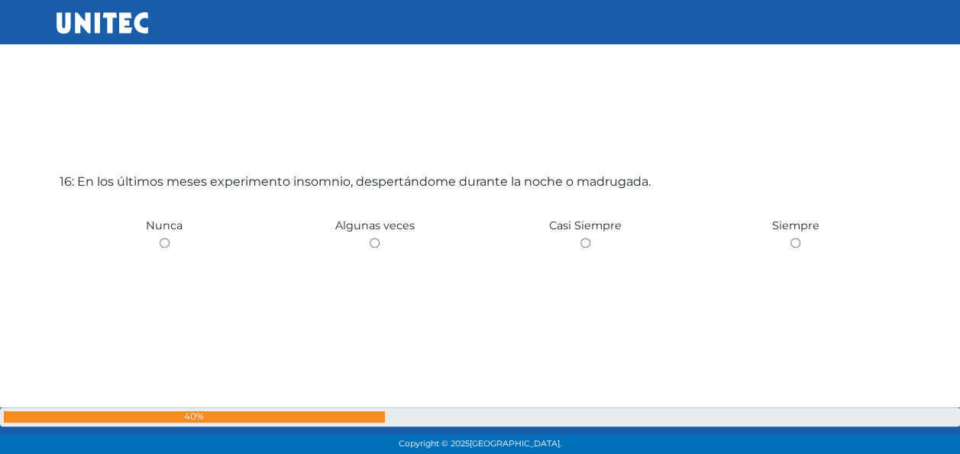
scroll to position [6883, 0]
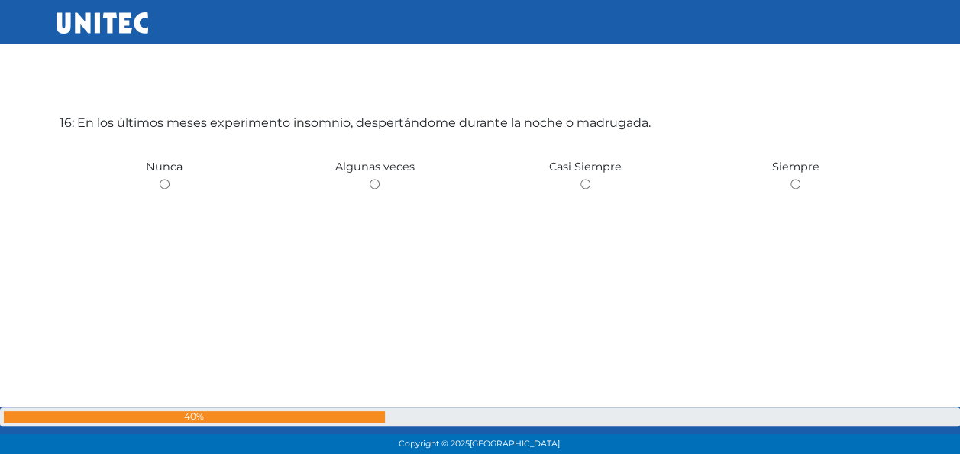
click at [162, 182] on input "radio" at bounding box center [165, 184] width 10 height 10
radio input "true"
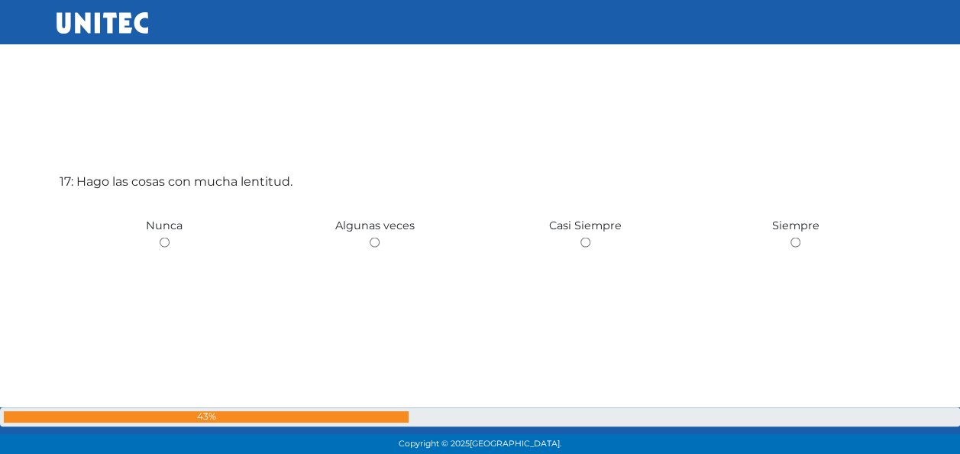
scroll to position [7337, 0]
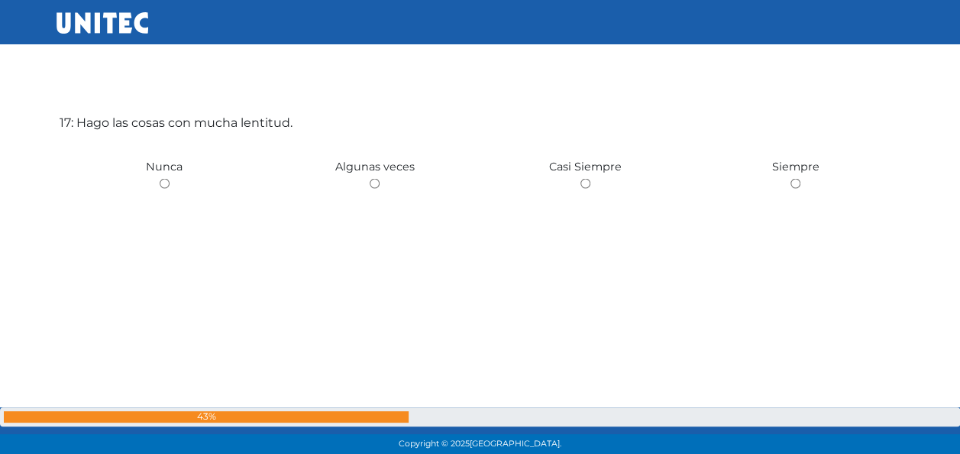
click at [162, 182] on input "radio" at bounding box center [165, 184] width 10 height 10
radio input "true"
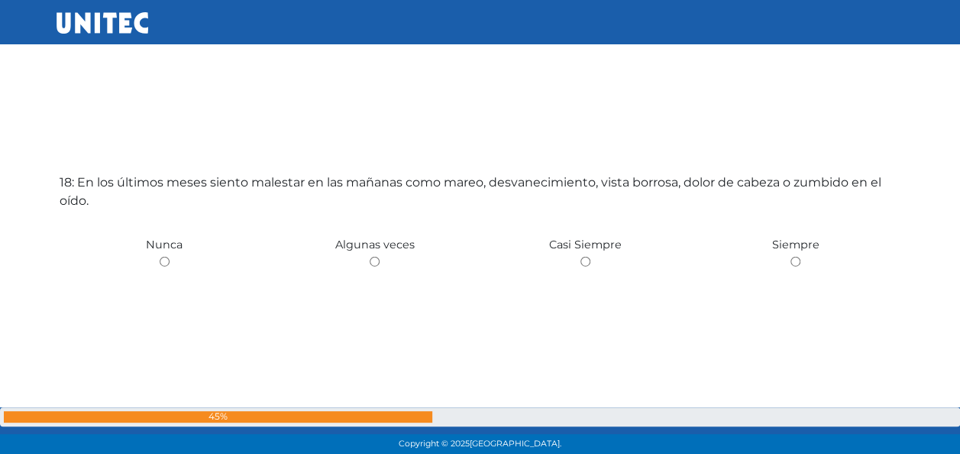
scroll to position [7791, 0]
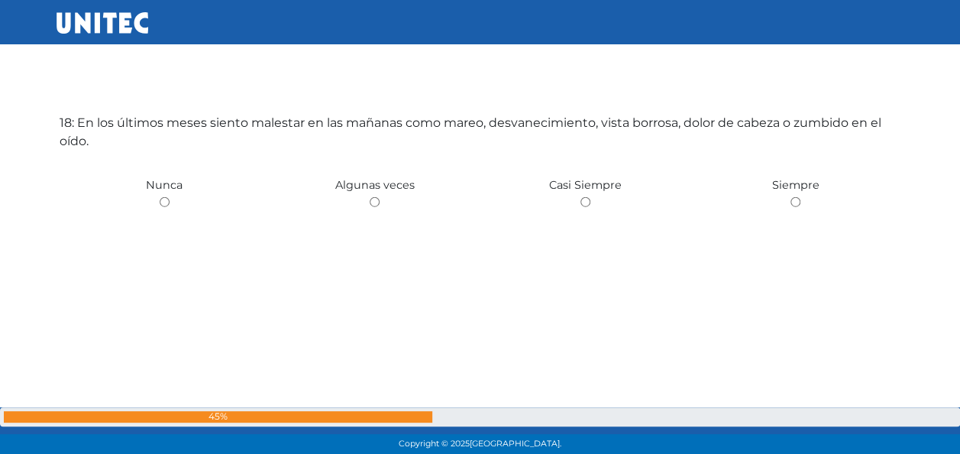
click at [162, 182] on span "Nunca" at bounding box center [164, 185] width 37 height 14
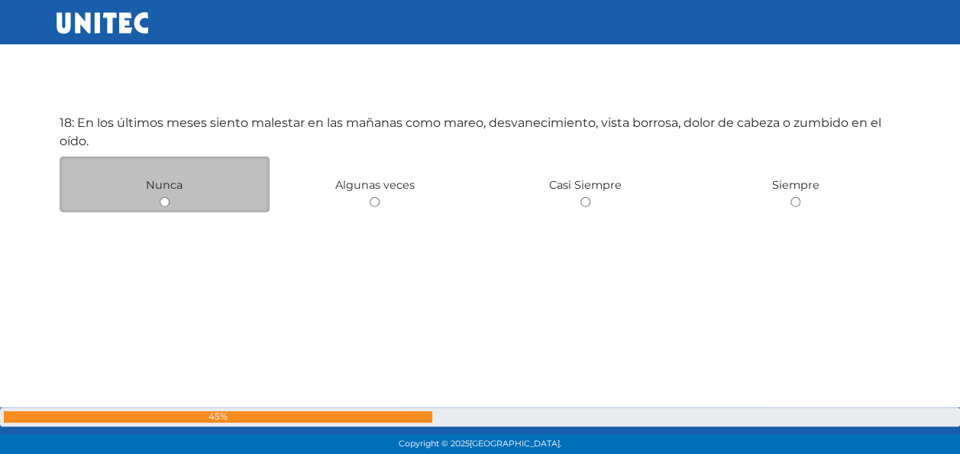
click at [164, 200] on input "radio" at bounding box center [165, 202] width 10 height 10
radio input "true"
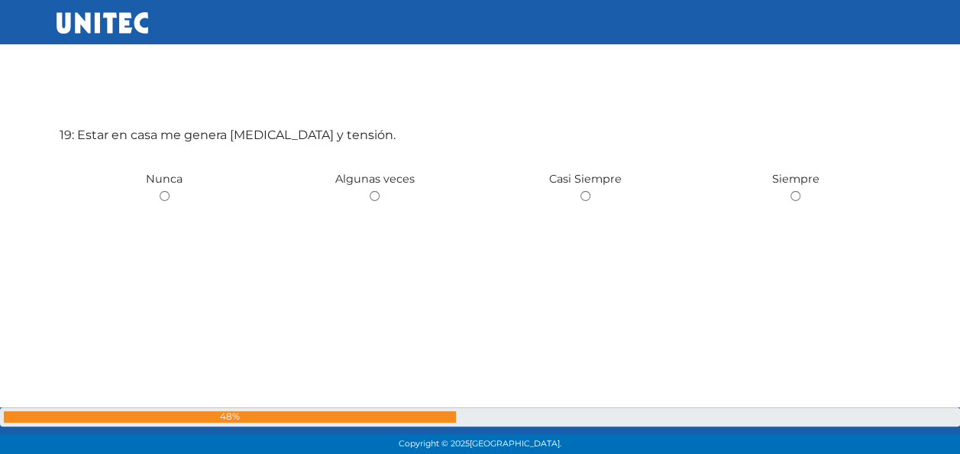
scroll to position [8244, 0]
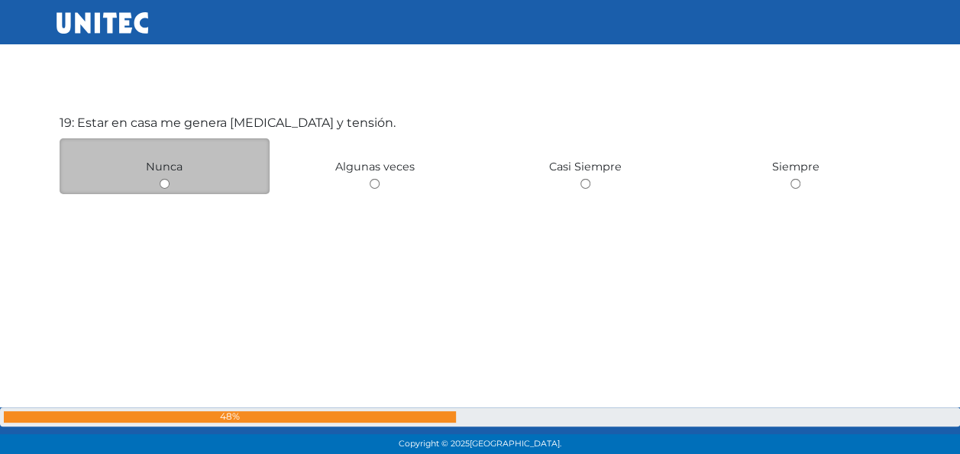
click at [166, 184] on input "radio" at bounding box center [165, 184] width 10 height 10
radio input "true"
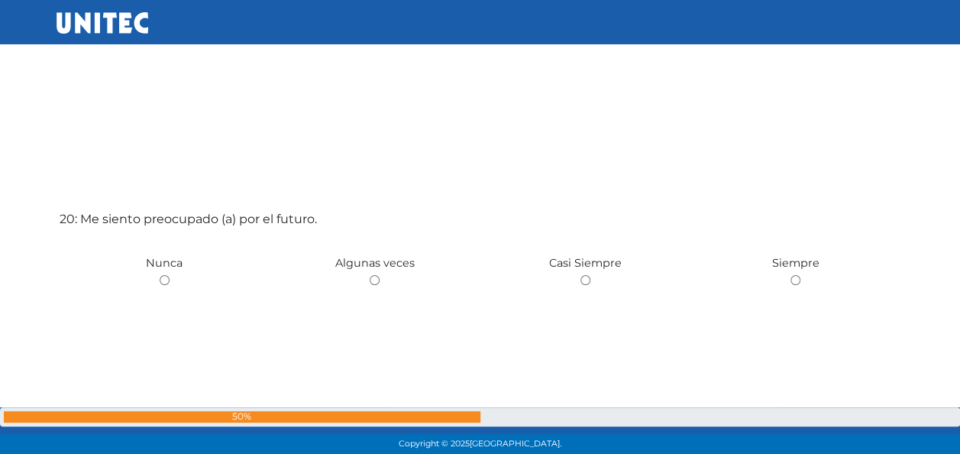
scroll to position [8698, 0]
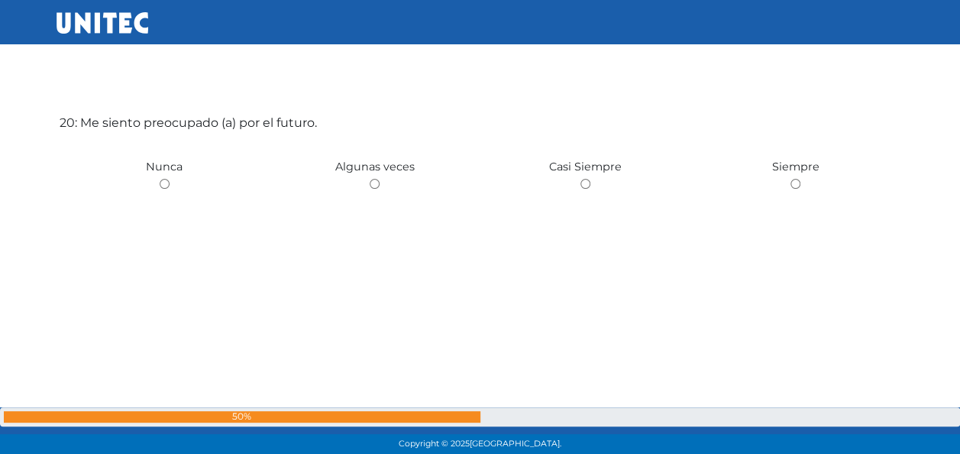
click at [166, 184] on input "radio" at bounding box center [165, 184] width 10 height 10
radio input "true"
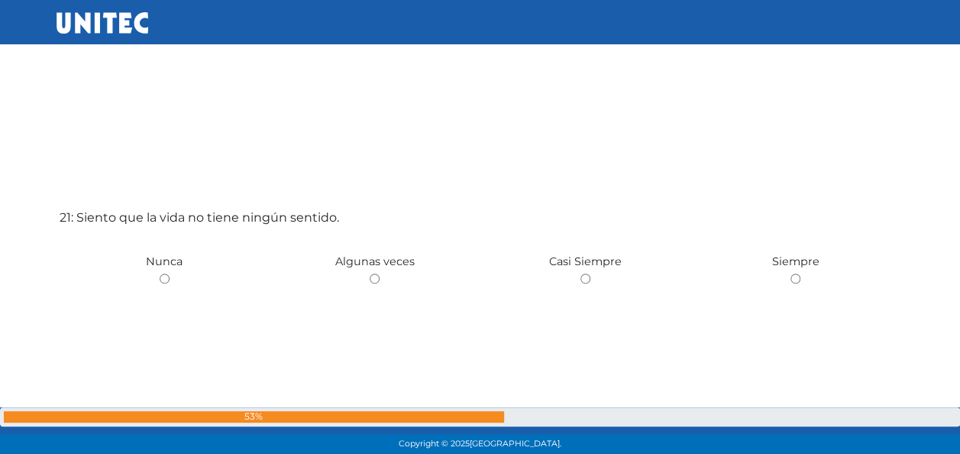
scroll to position [9152, 0]
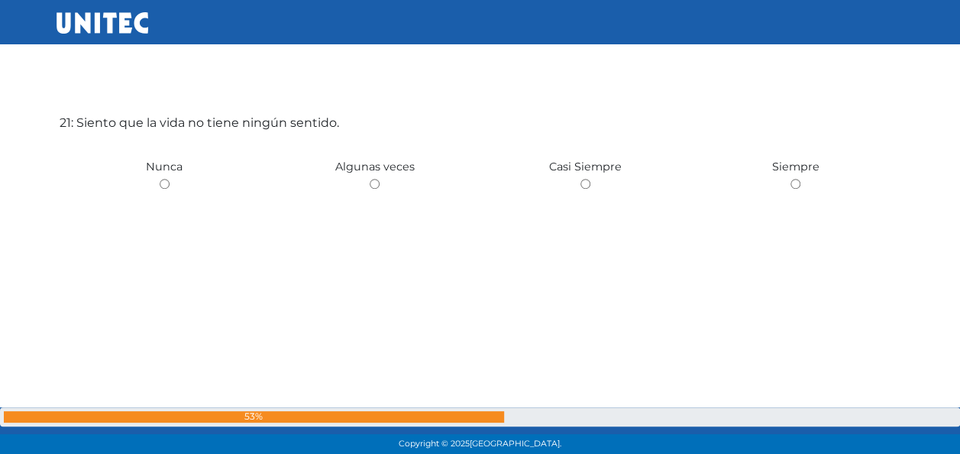
click at [166, 184] on input "radio" at bounding box center [165, 184] width 10 height 10
radio input "true"
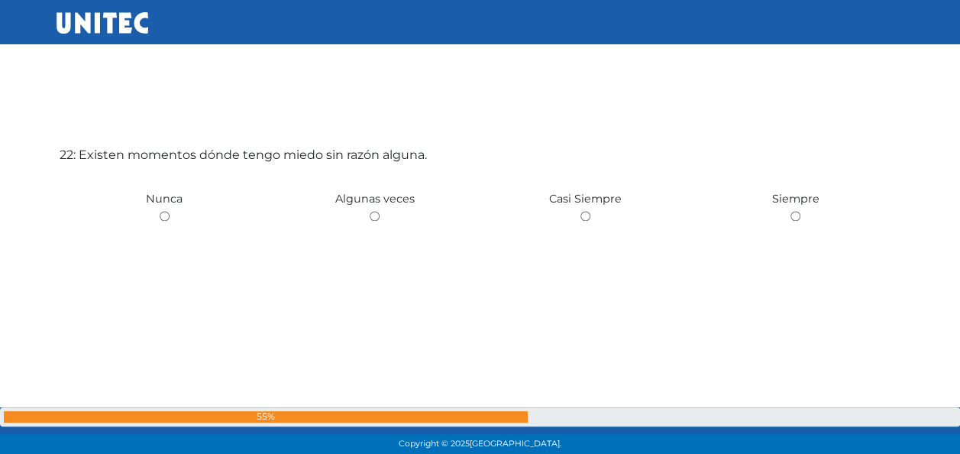
scroll to position [9606, 0]
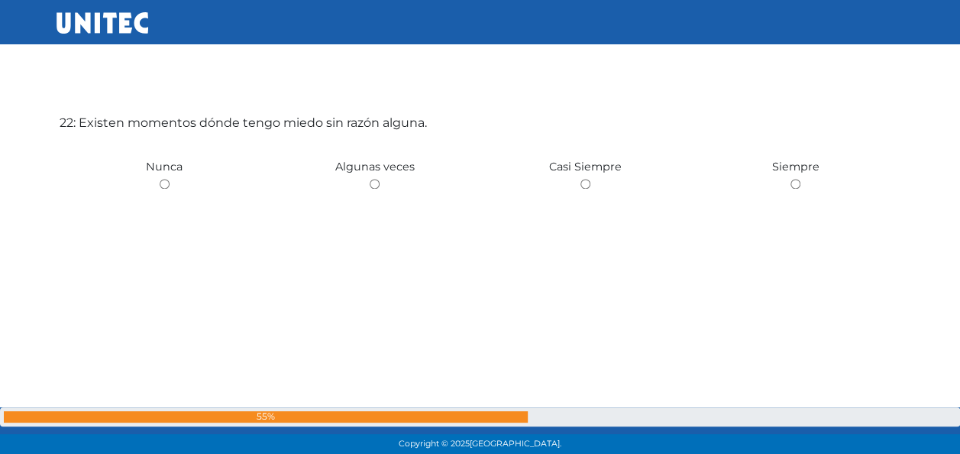
click at [166, 184] on input "radio" at bounding box center [165, 184] width 10 height 10
radio input "true"
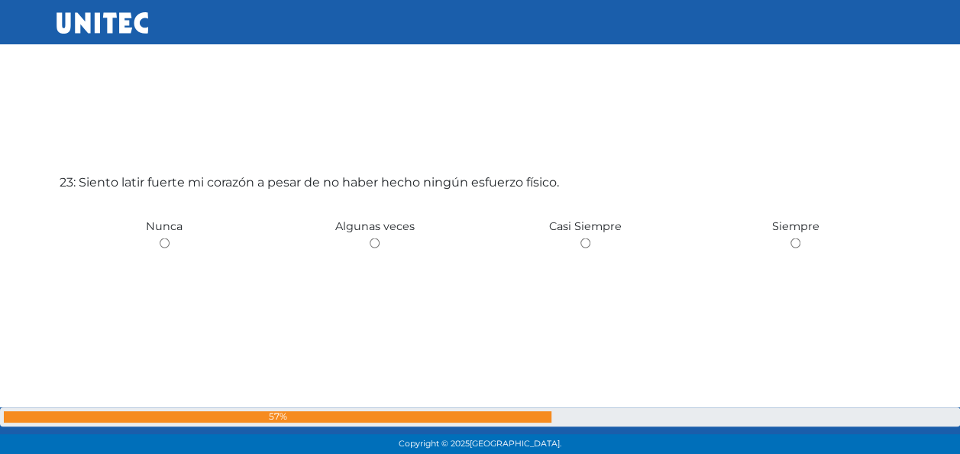
scroll to position [10060, 0]
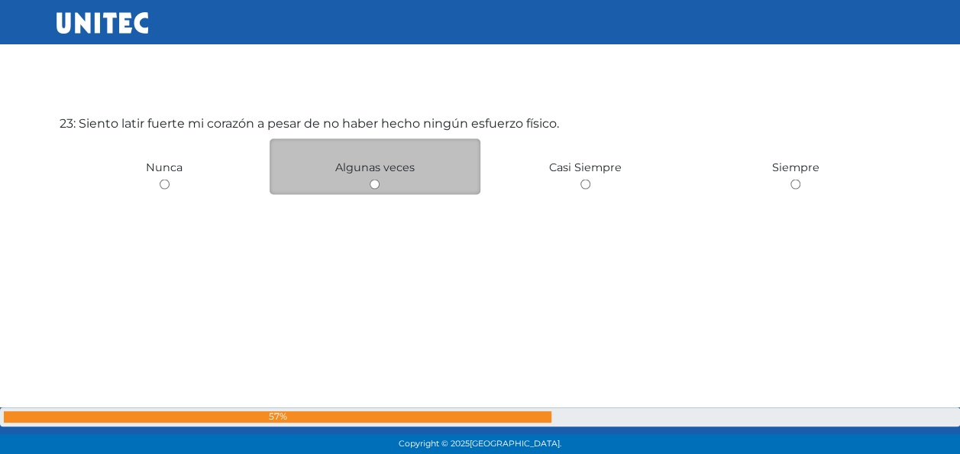
click at [374, 182] on input "radio" at bounding box center [375, 184] width 10 height 10
radio input "true"
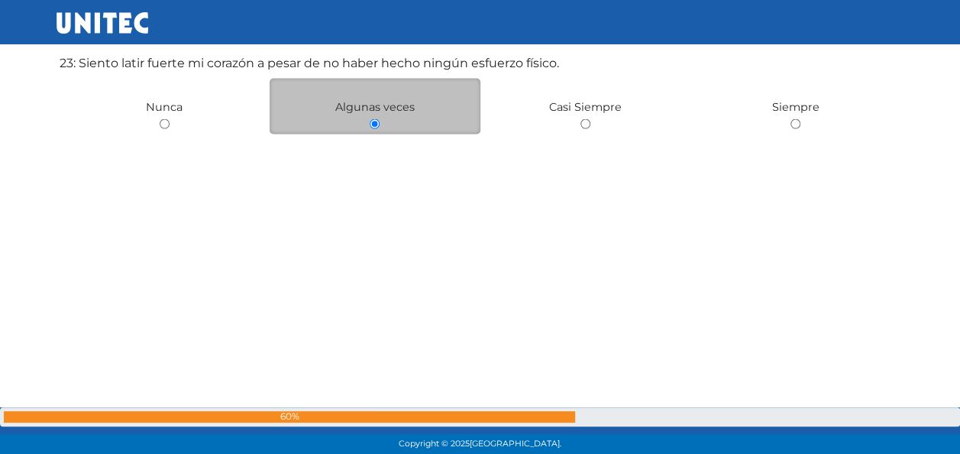
scroll to position [10131, 0]
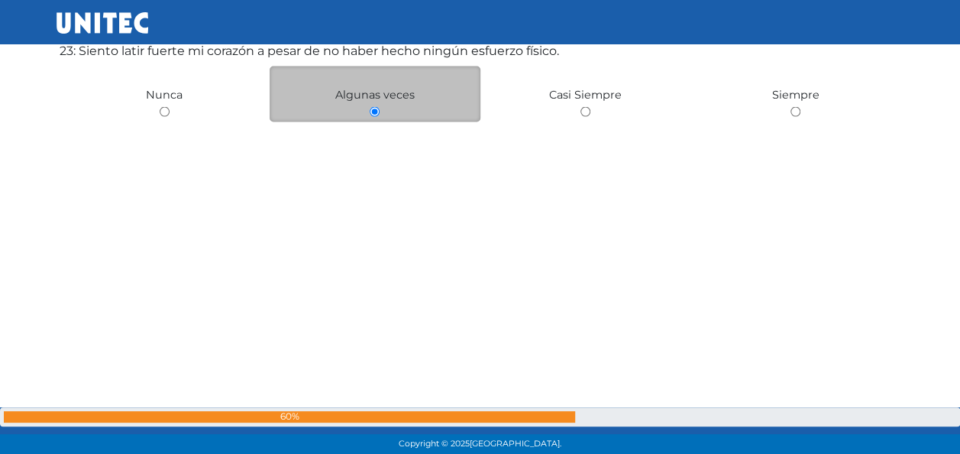
click at [374, 115] on input "radio" at bounding box center [375, 112] width 10 height 10
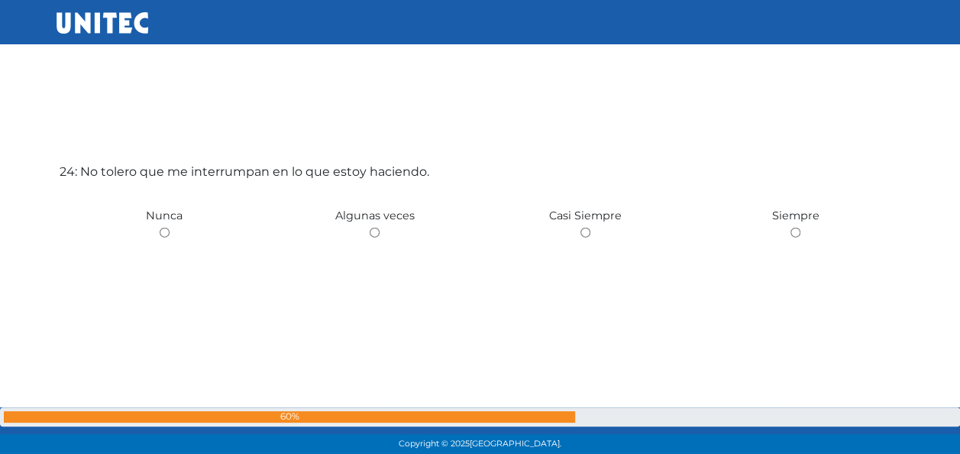
scroll to position [10513, 0]
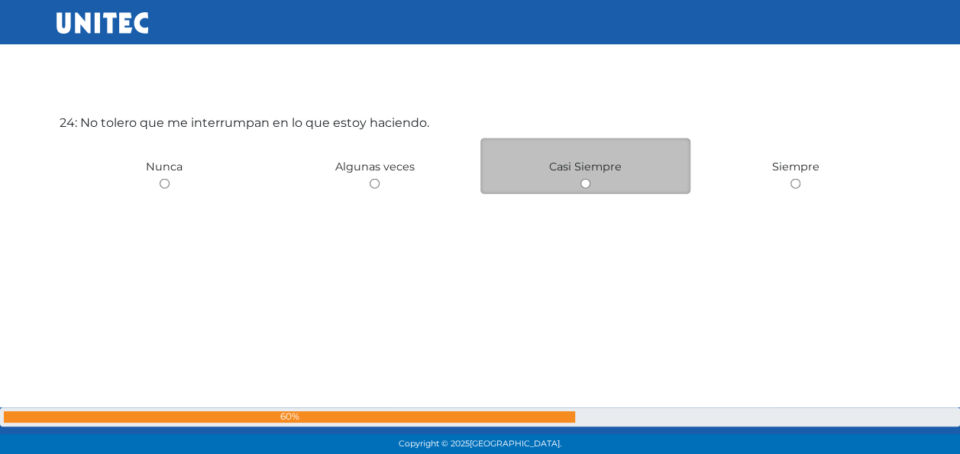
click at [585, 183] on input "radio" at bounding box center [586, 184] width 10 height 10
radio input "true"
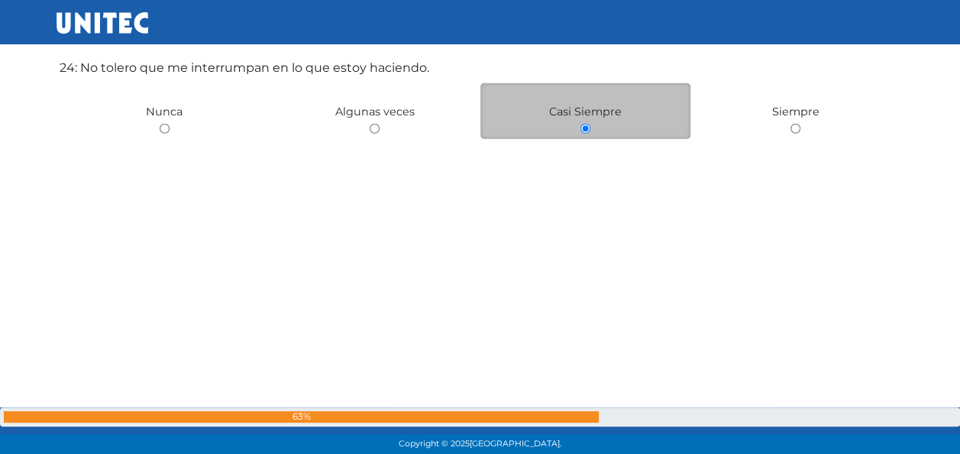
scroll to position [10585, 0]
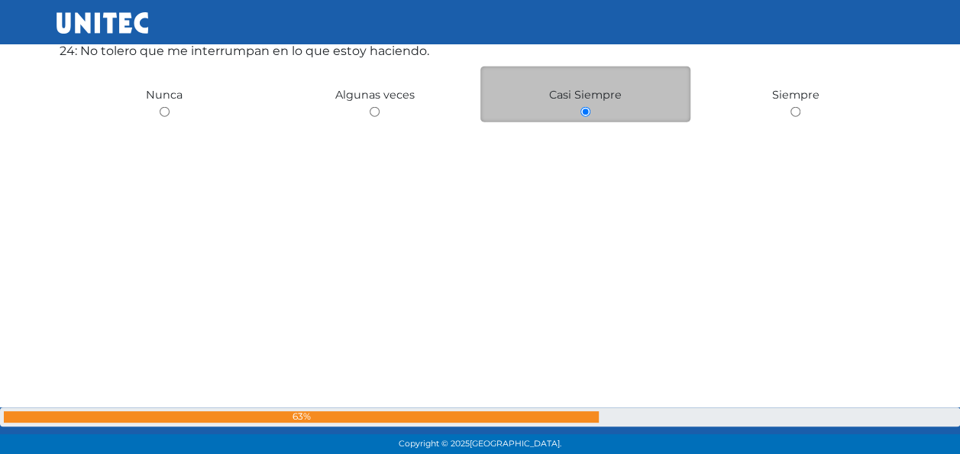
click at [582, 114] on input "radio" at bounding box center [586, 112] width 10 height 10
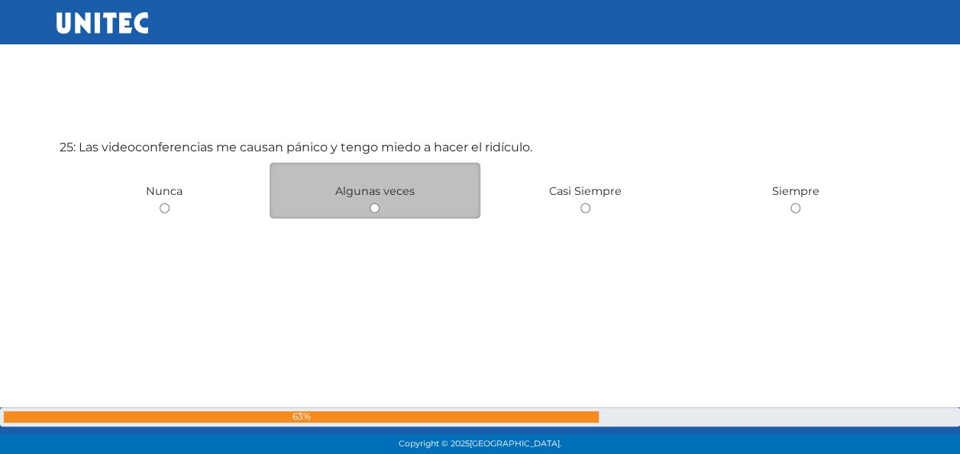
scroll to position [10967, 0]
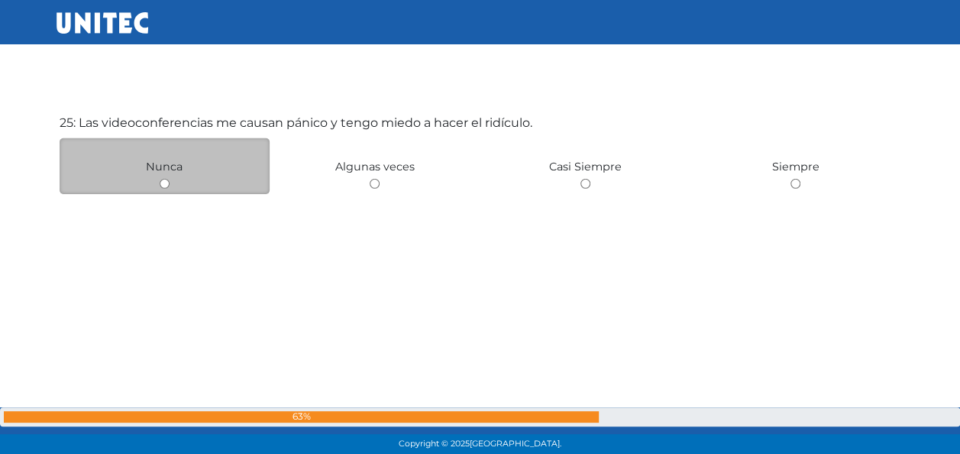
click at [160, 181] on input "radio" at bounding box center [165, 184] width 10 height 10
radio input "true"
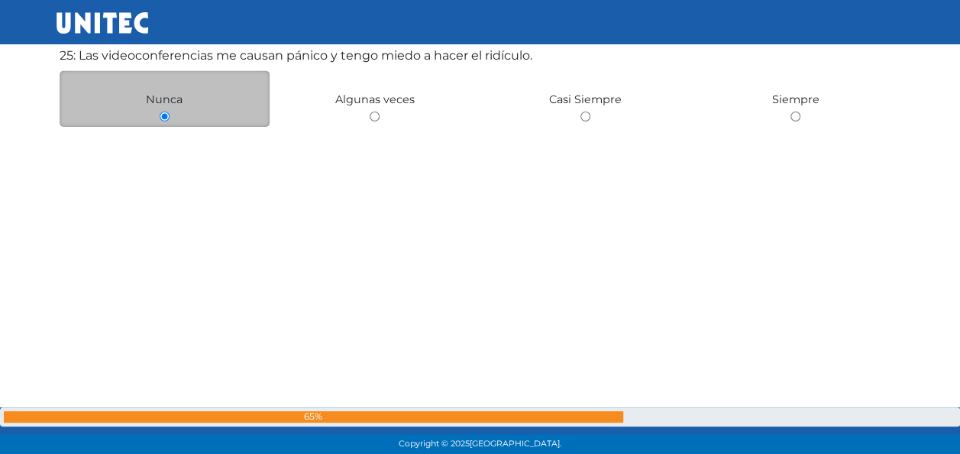
scroll to position [11039, 0]
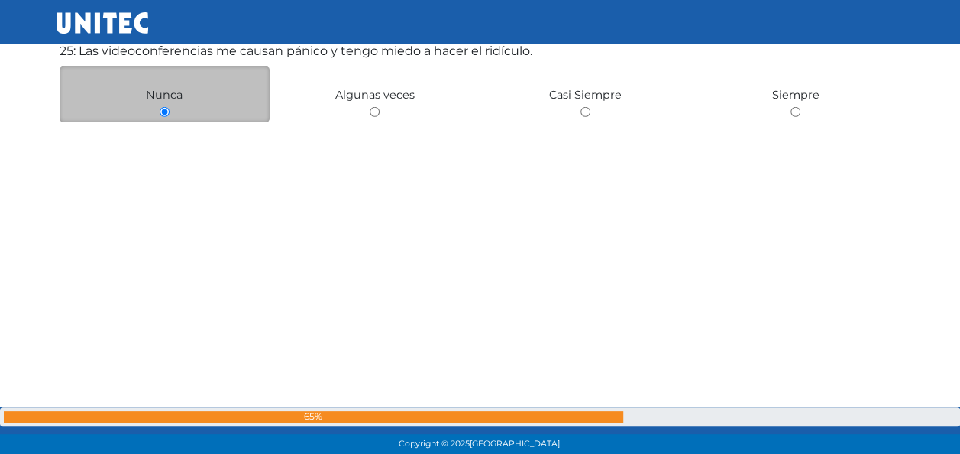
click at [160, 115] on input "radio" at bounding box center [165, 112] width 10 height 10
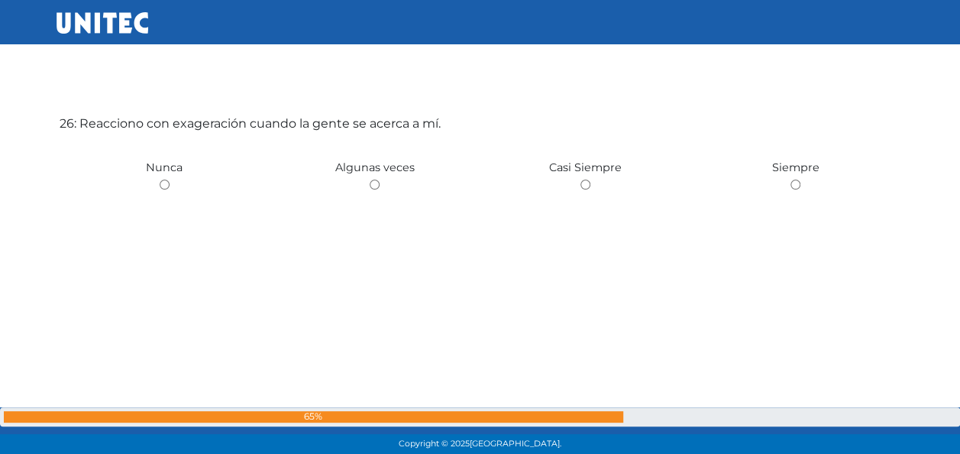
scroll to position [11421, 0]
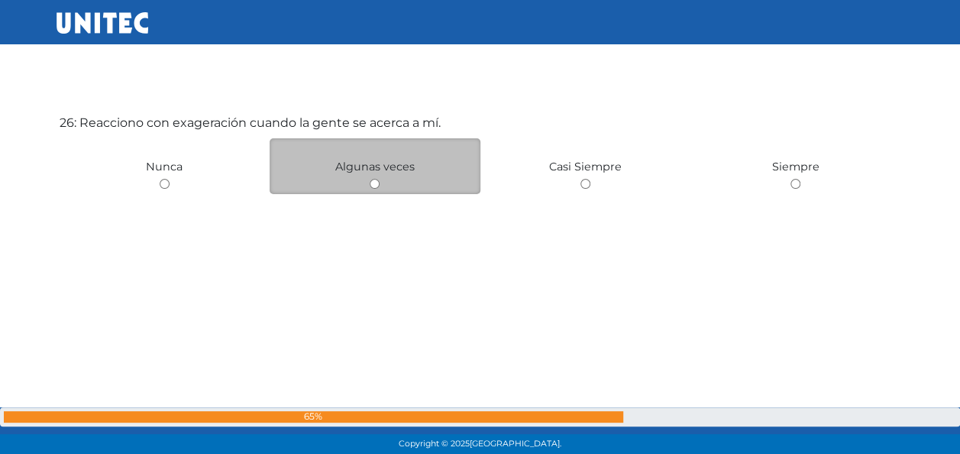
click at [373, 186] on input "radio" at bounding box center [375, 184] width 10 height 10
radio input "true"
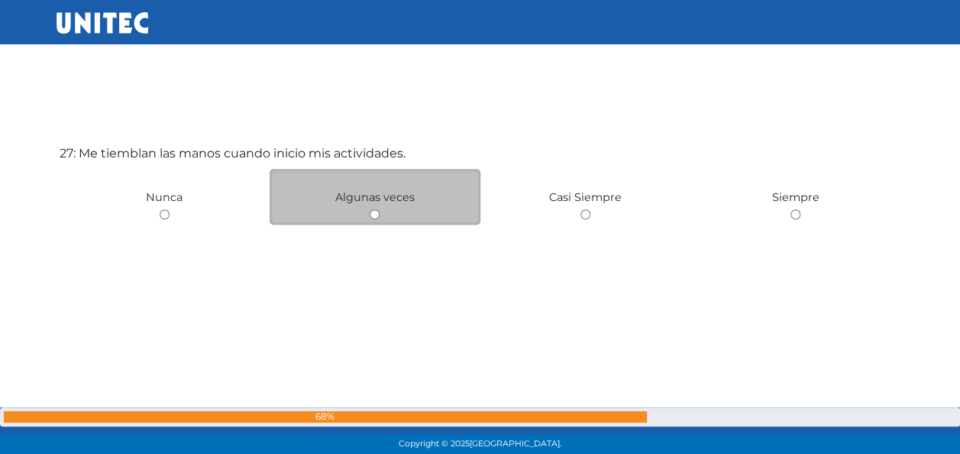
scroll to position [11875, 0]
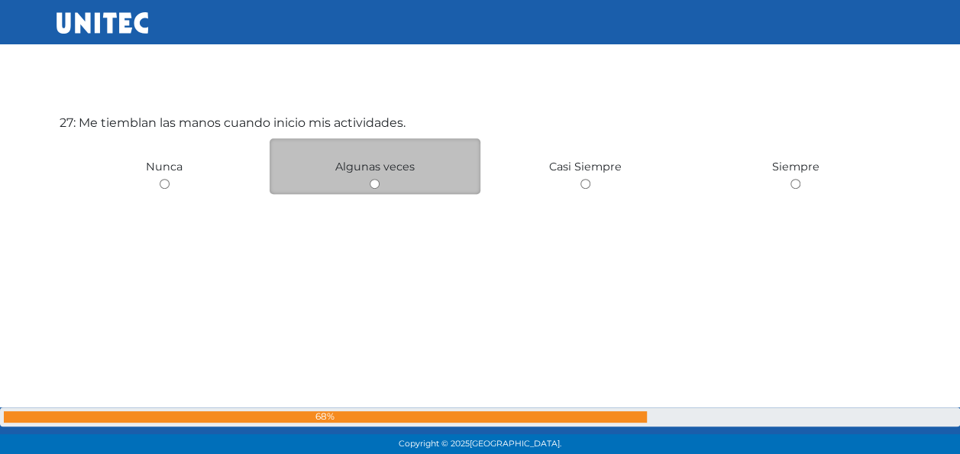
click at [377, 182] on input "radio" at bounding box center [375, 184] width 10 height 10
radio input "true"
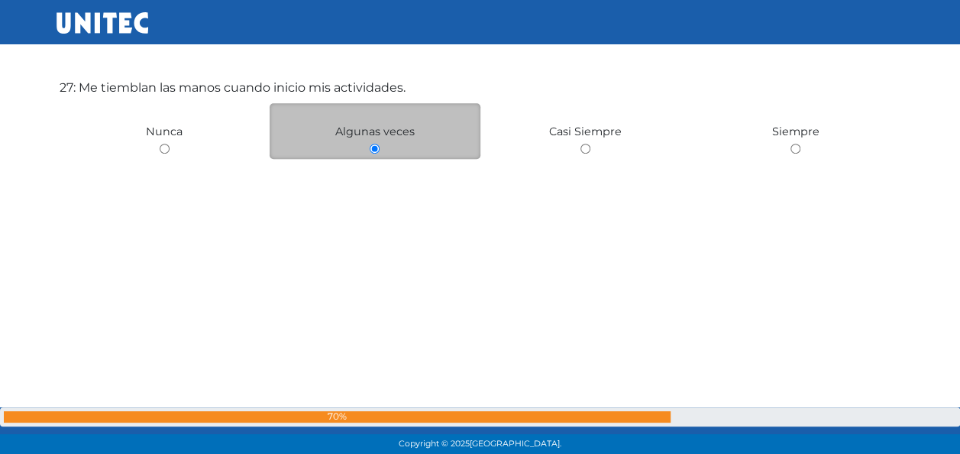
scroll to position [11911, 0]
click at [377, 150] on input "radio" at bounding box center [375, 147] width 10 height 10
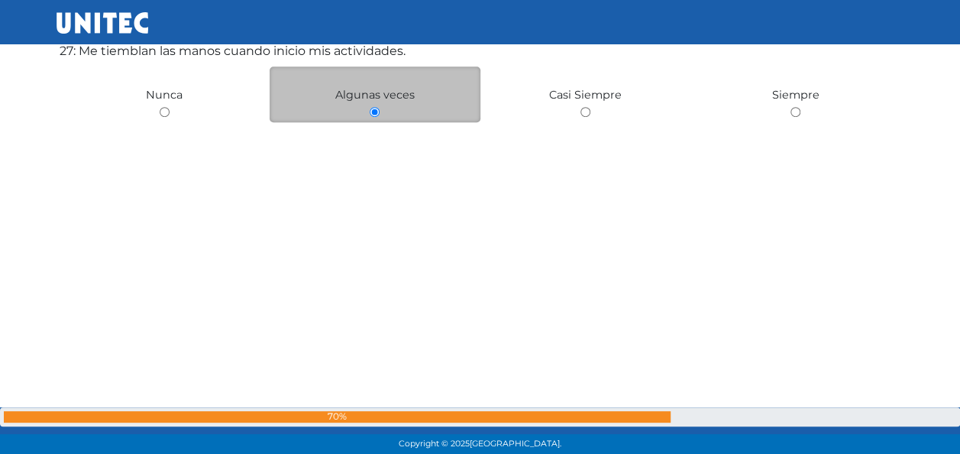
scroll to position [11948, 0]
click at [374, 111] on input "radio" at bounding box center [375, 110] width 10 height 10
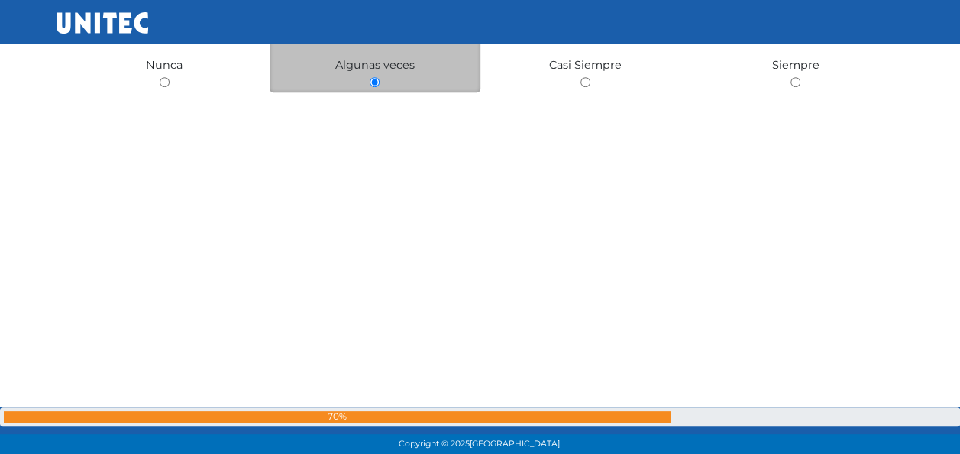
scroll to position [11983, 0]
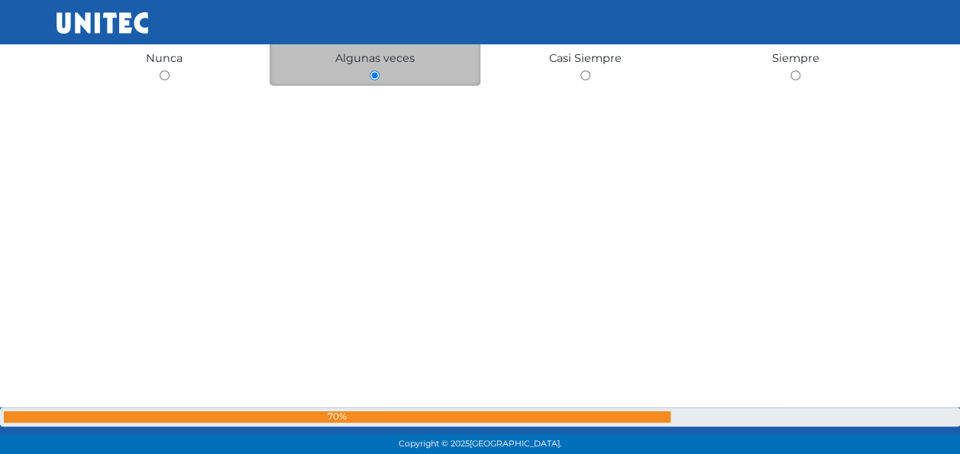
click at [375, 70] on input "radio" at bounding box center [375, 75] width 10 height 10
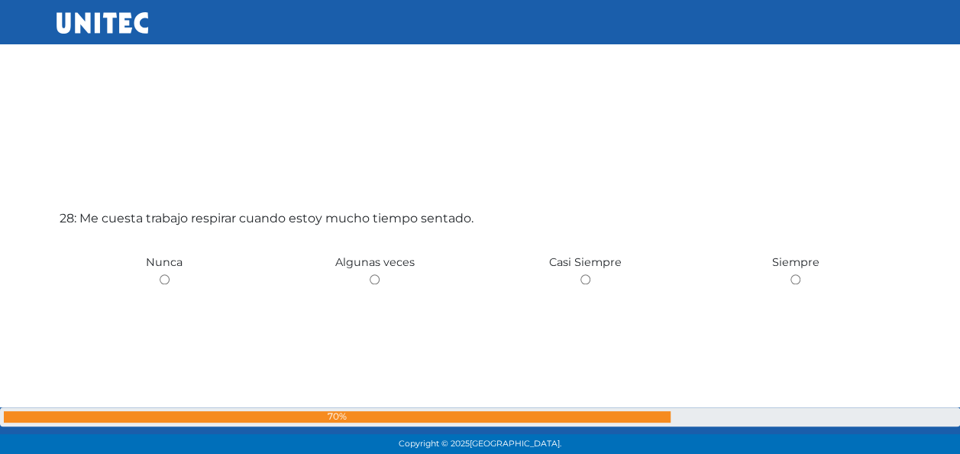
scroll to position [12234, 0]
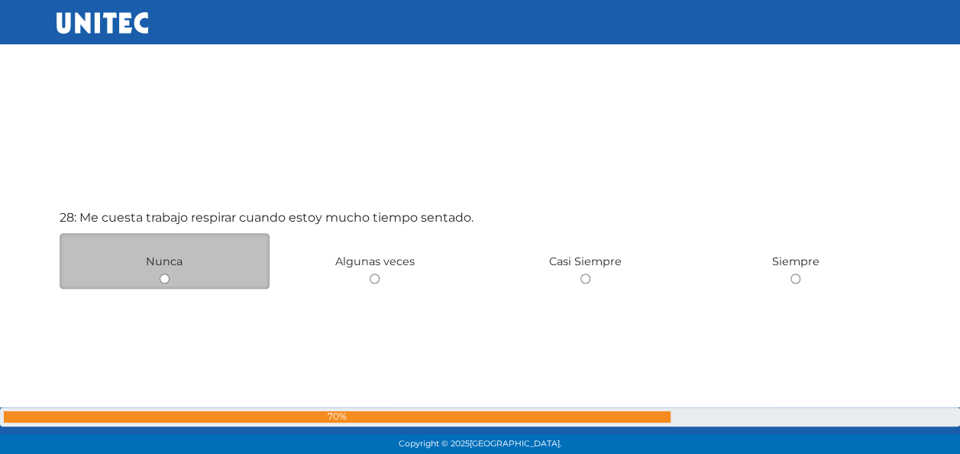
click at [166, 275] on input "radio" at bounding box center [165, 278] width 10 height 10
radio input "true"
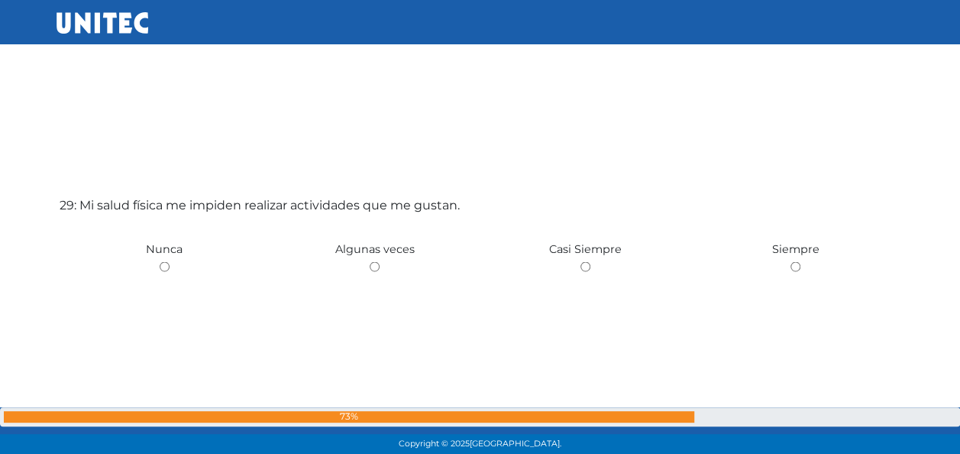
scroll to position [12729, 0]
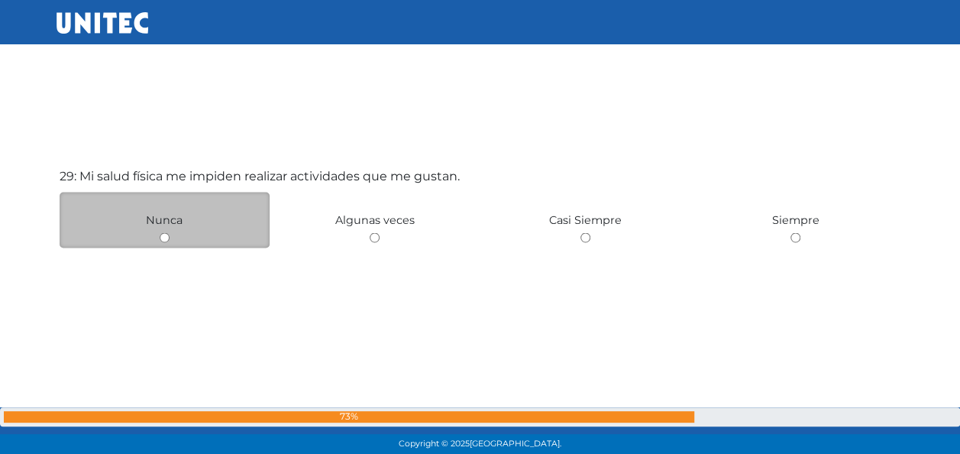
click at [165, 234] on input "radio" at bounding box center [165, 237] width 10 height 10
radio input "true"
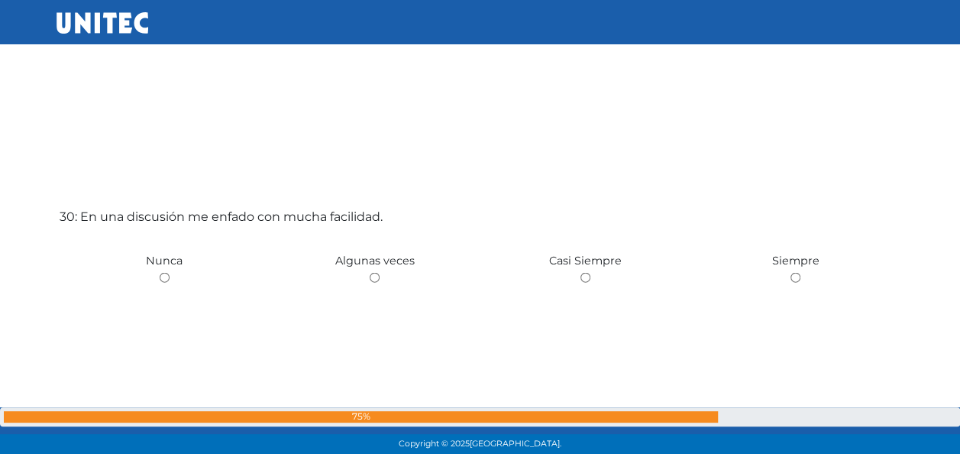
scroll to position [13163, 0]
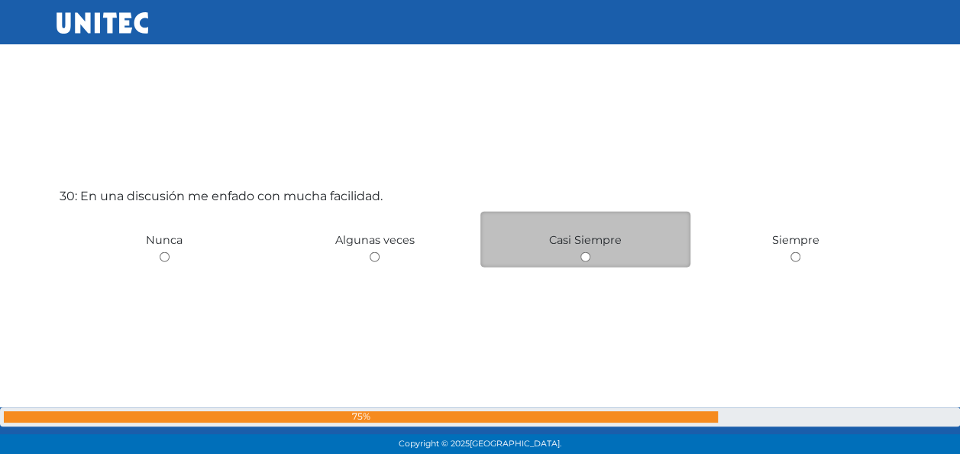
click at [584, 256] on input "radio" at bounding box center [586, 257] width 10 height 10
radio input "true"
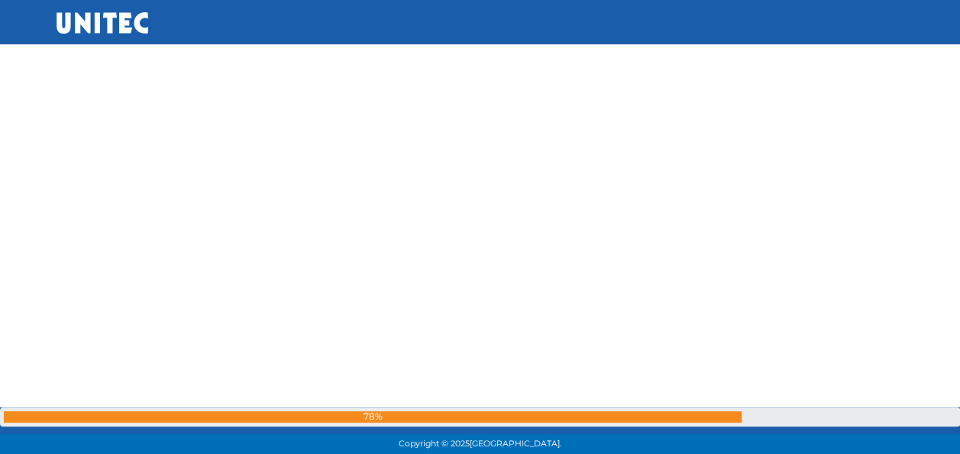
scroll to position [13514, 0]
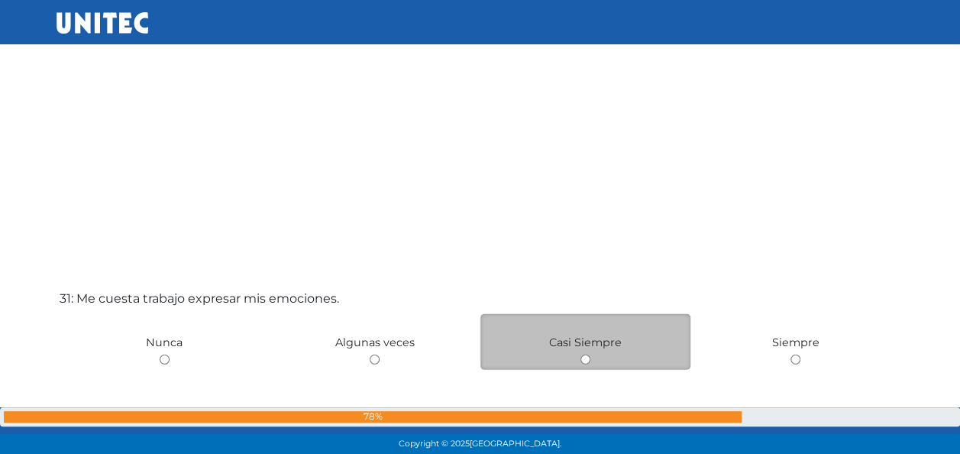
click at [586, 359] on input "radio" at bounding box center [586, 359] width 10 height 10
radio input "true"
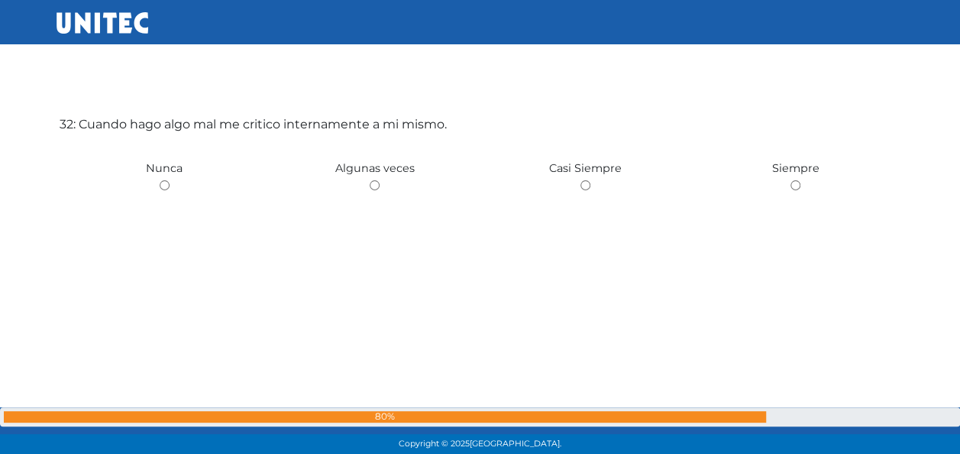
scroll to position [14144, 0]
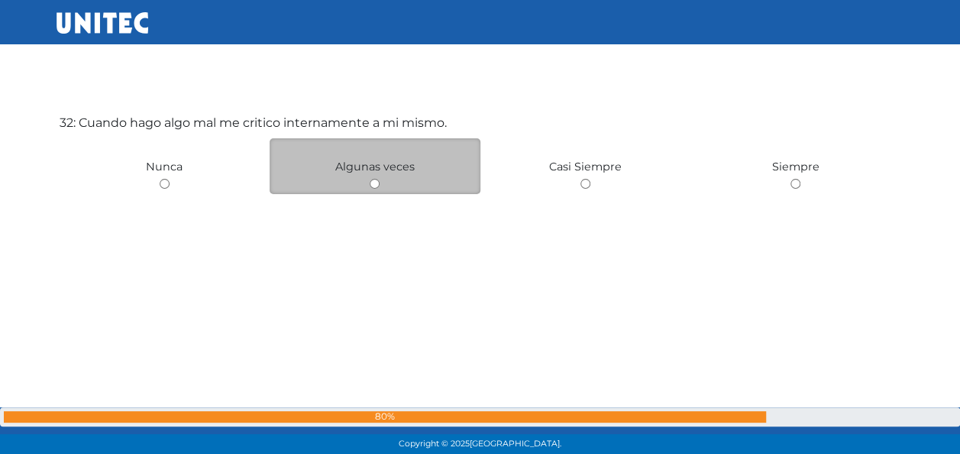
click at [376, 183] on input "radio" at bounding box center [375, 184] width 10 height 10
radio input "true"
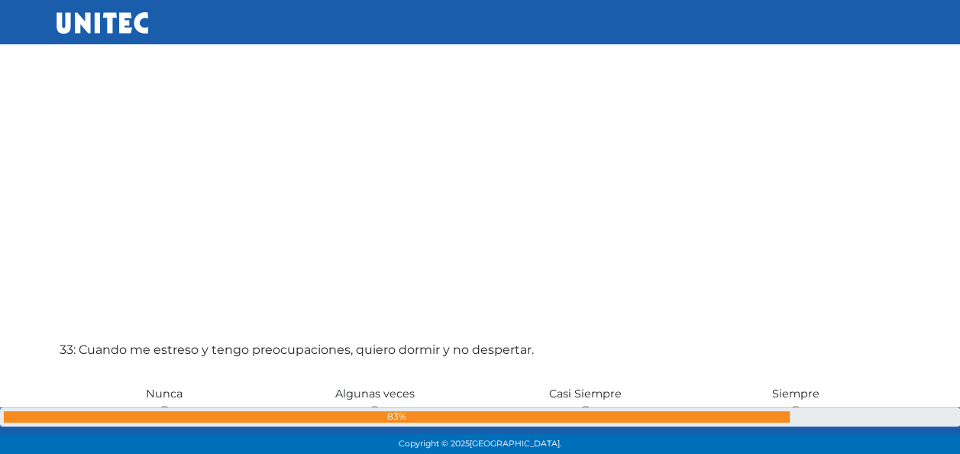
scroll to position [14442, 0]
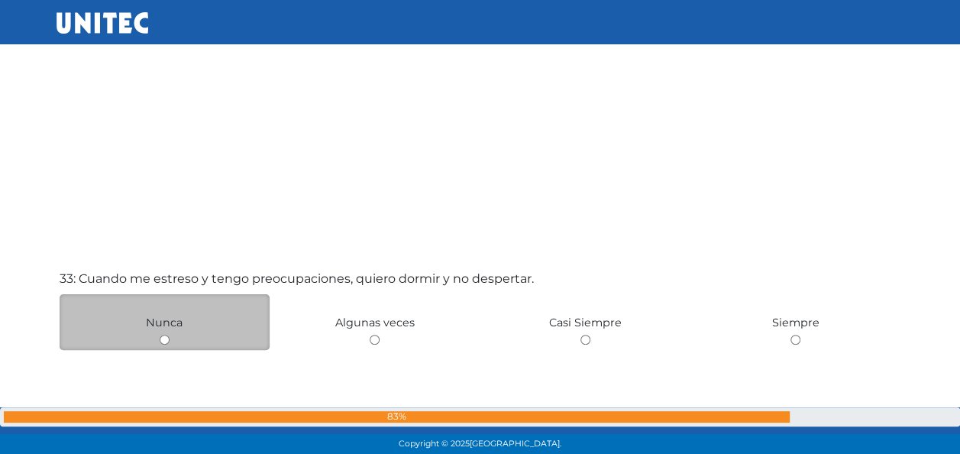
click at [170, 335] on div "Nunca" at bounding box center [165, 322] width 211 height 56
click at [158, 333] on div "Nunca" at bounding box center [165, 322] width 211 height 56
click at [163, 336] on input "radio" at bounding box center [165, 340] width 10 height 10
radio input "true"
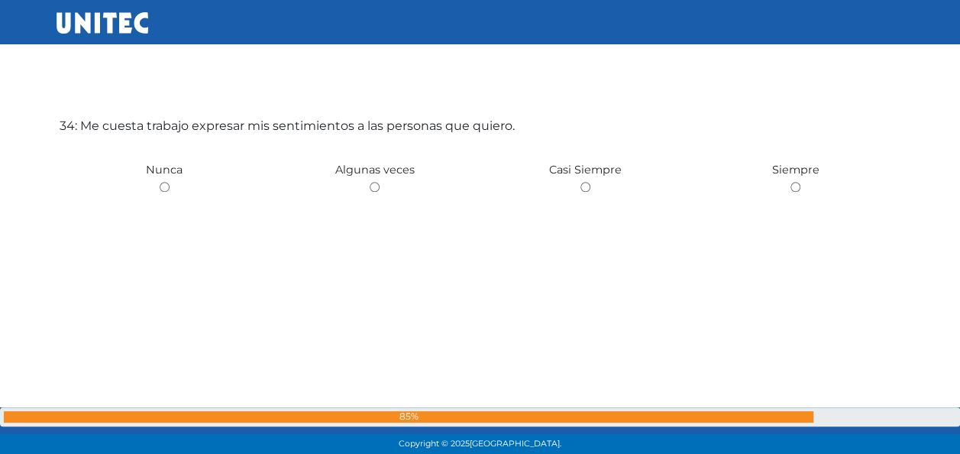
scroll to position [15051, 0]
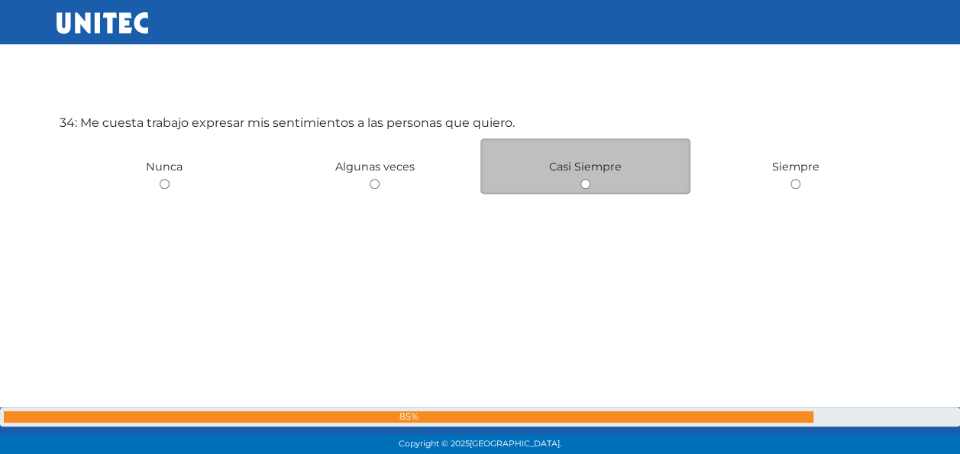
click at [582, 183] on input "radio" at bounding box center [586, 184] width 10 height 10
radio input "true"
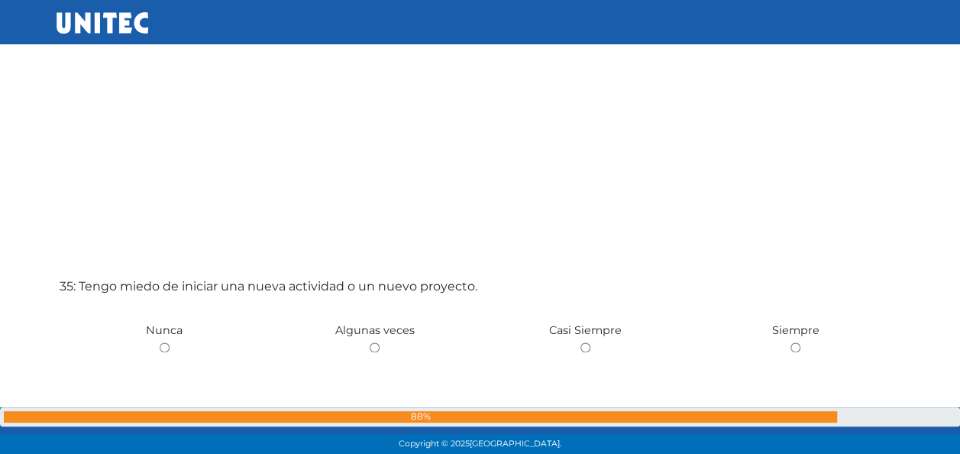
scroll to position [15403, 0]
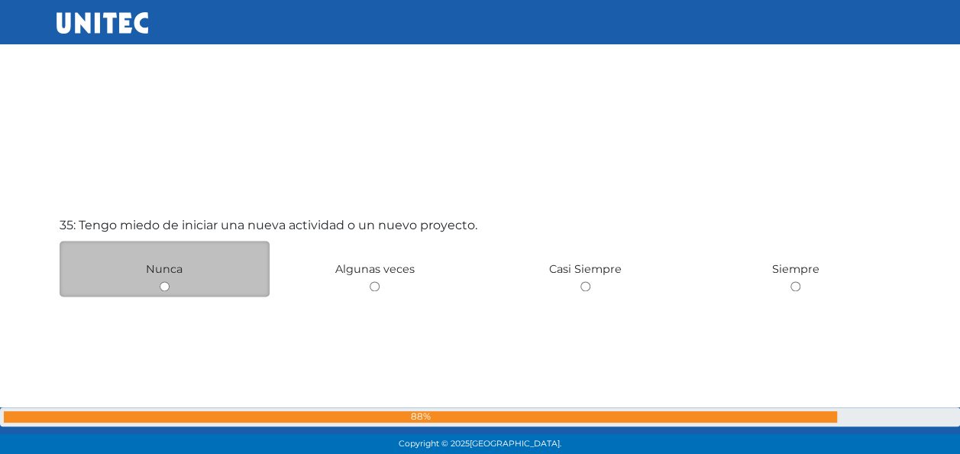
click at [167, 283] on input "radio" at bounding box center [165, 286] width 10 height 10
radio input "true"
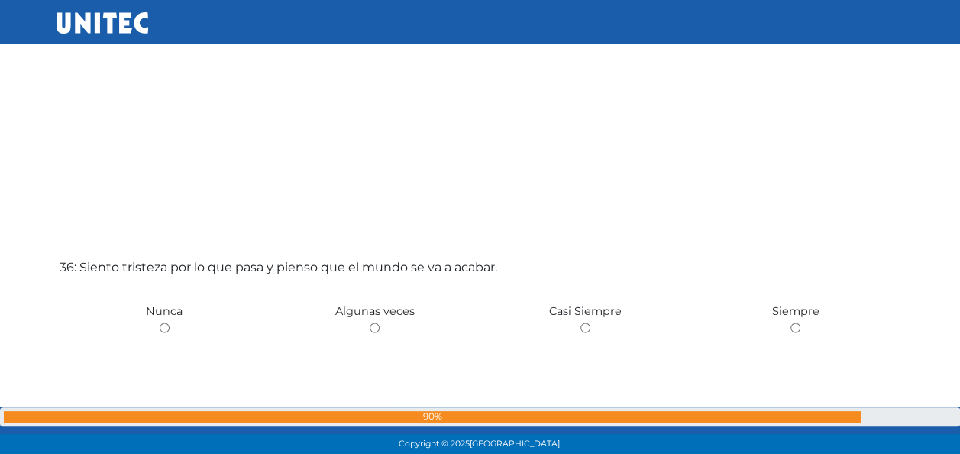
scroll to position [15835, 0]
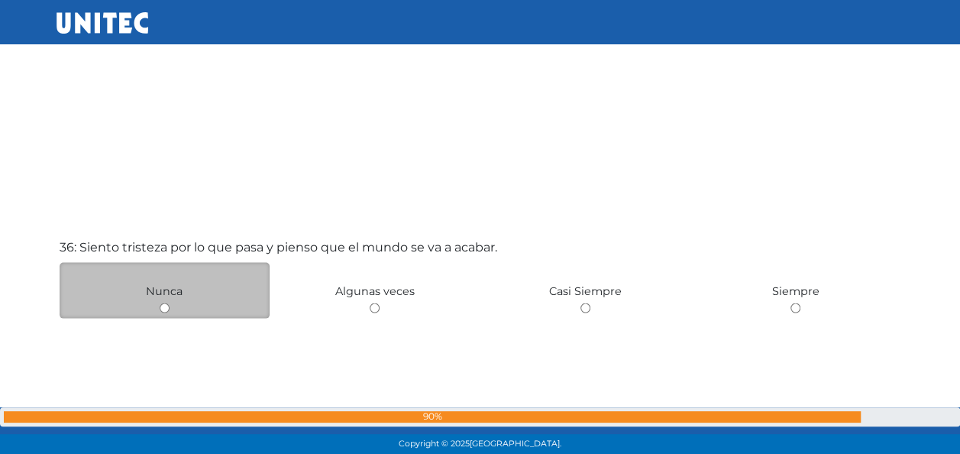
click at [186, 300] on div "Nunca" at bounding box center [165, 290] width 211 height 56
click at [165, 304] on input "radio" at bounding box center [165, 308] width 10 height 10
radio input "true"
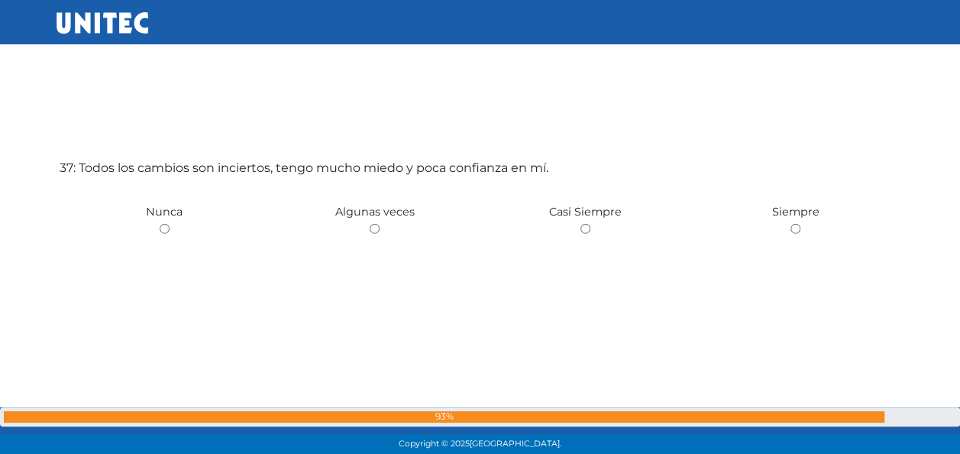
scroll to position [16413, 0]
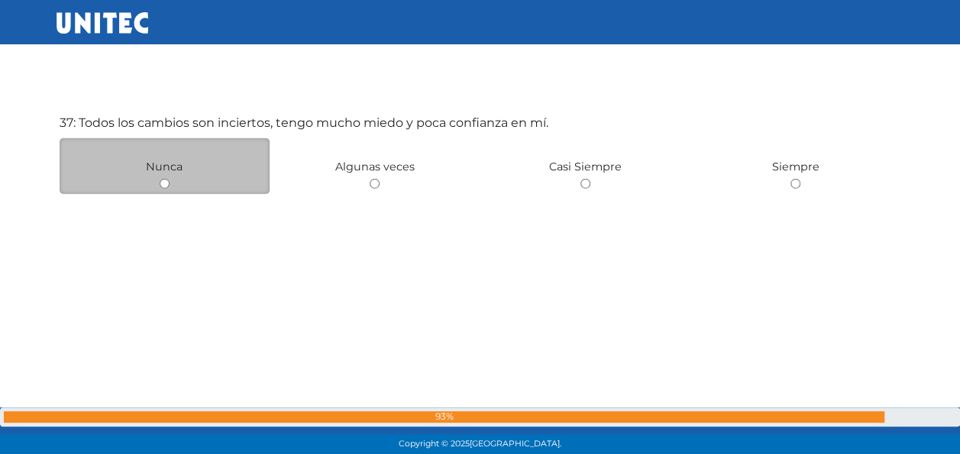
click at [158, 186] on div "Nunca" at bounding box center [165, 166] width 211 height 56
click at [165, 185] on input "radio" at bounding box center [165, 184] width 10 height 10
radio input "true"
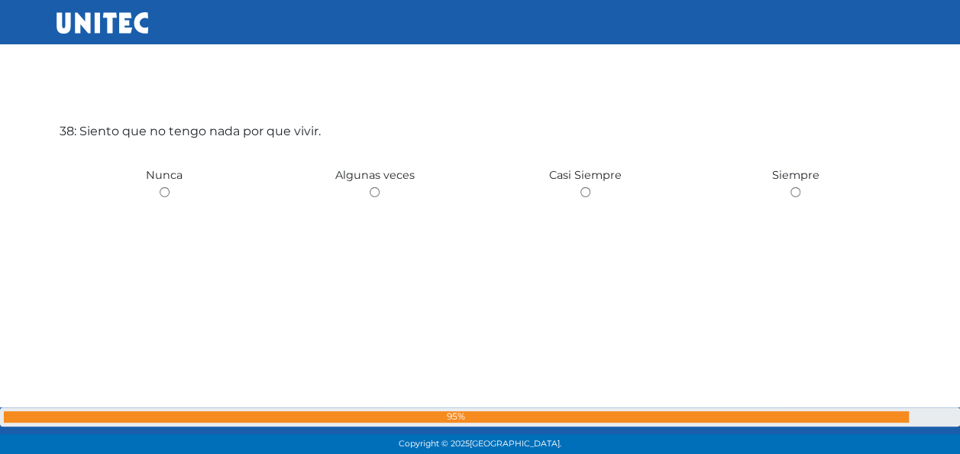
scroll to position [16866, 0]
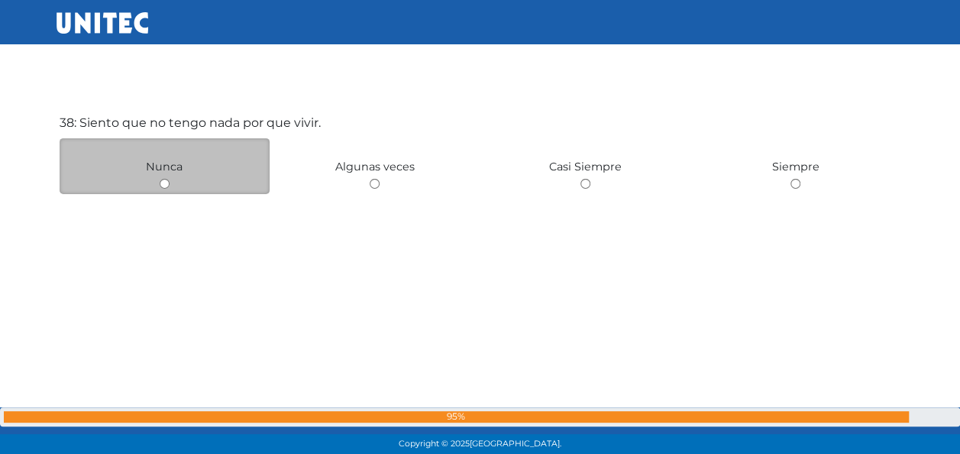
click at [162, 179] on input "radio" at bounding box center [165, 184] width 10 height 10
radio input "true"
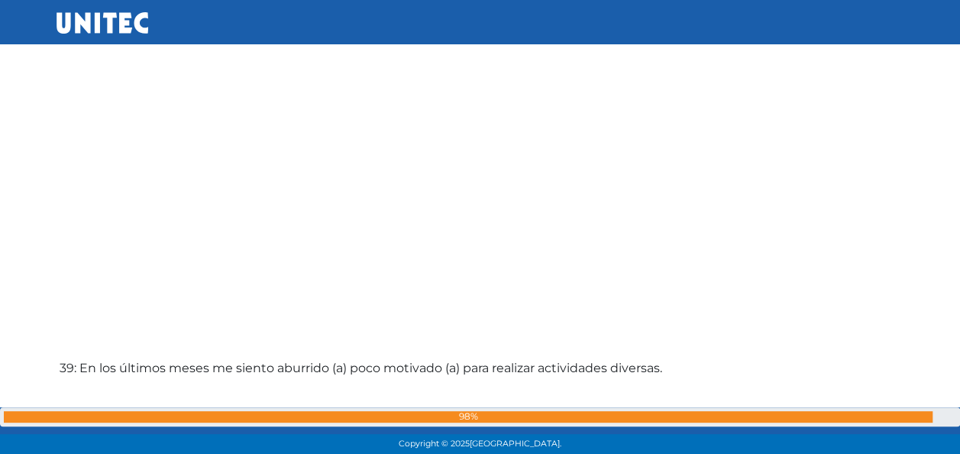
scroll to position [17115, 0]
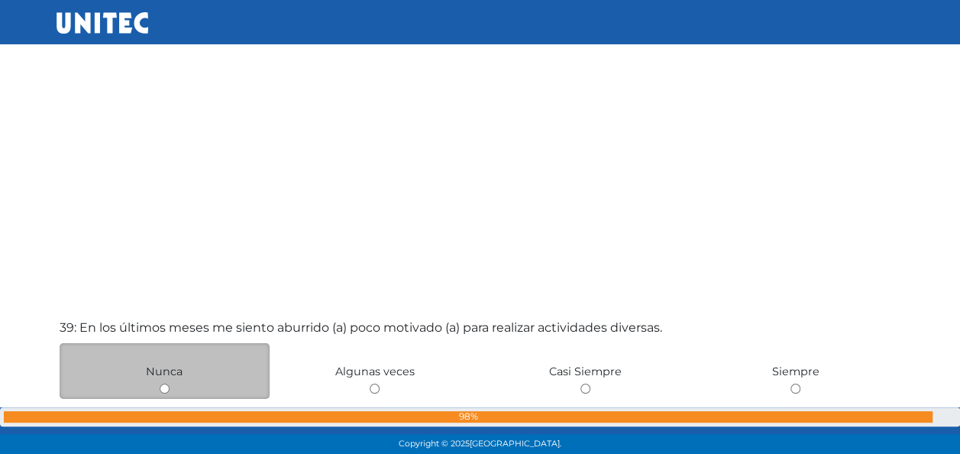
click at [173, 380] on div "Nunca" at bounding box center [165, 371] width 211 height 56
click at [163, 383] on input "radio" at bounding box center [165, 388] width 10 height 10
radio input "true"
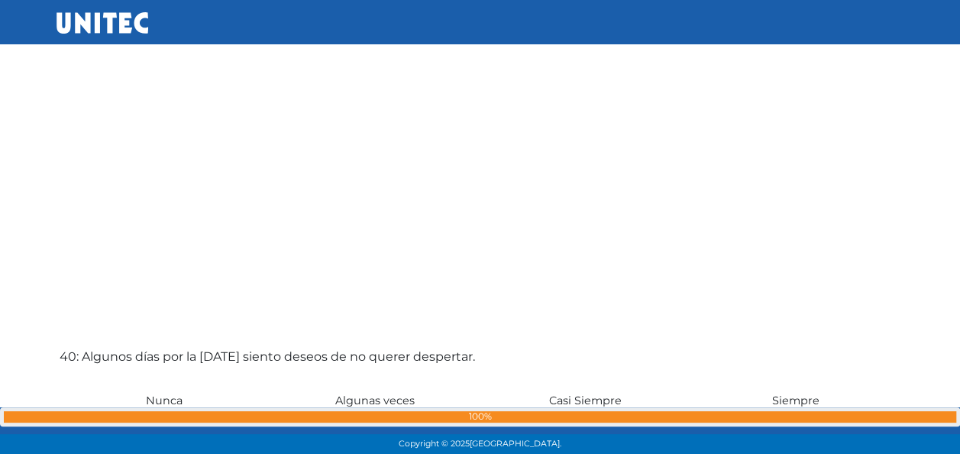
scroll to position [17621, 0]
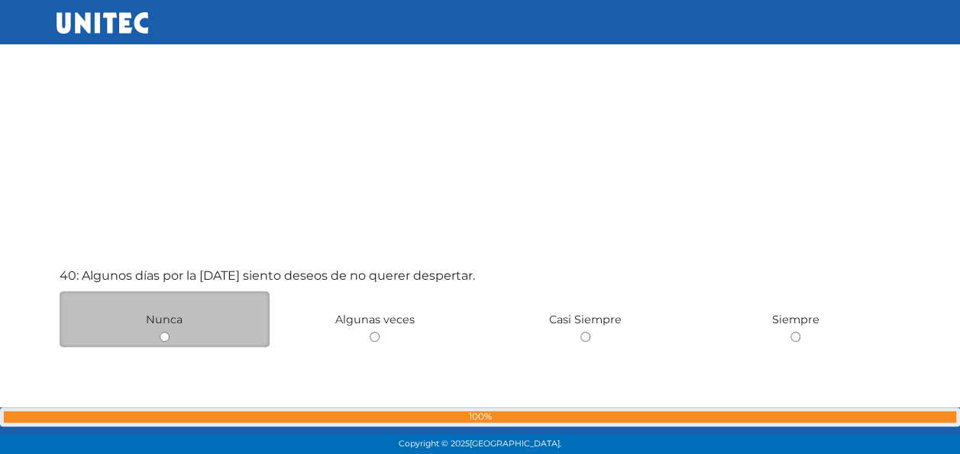
drag, startPoint x: 963, startPoint y: 446, endPoint x: 171, endPoint y: 339, distance: 799.4
click at [171, 339] on div "Nunca" at bounding box center [165, 319] width 211 height 56
click at [162, 335] on input "radio" at bounding box center [165, 337] width 10 height 10
radio input "true"
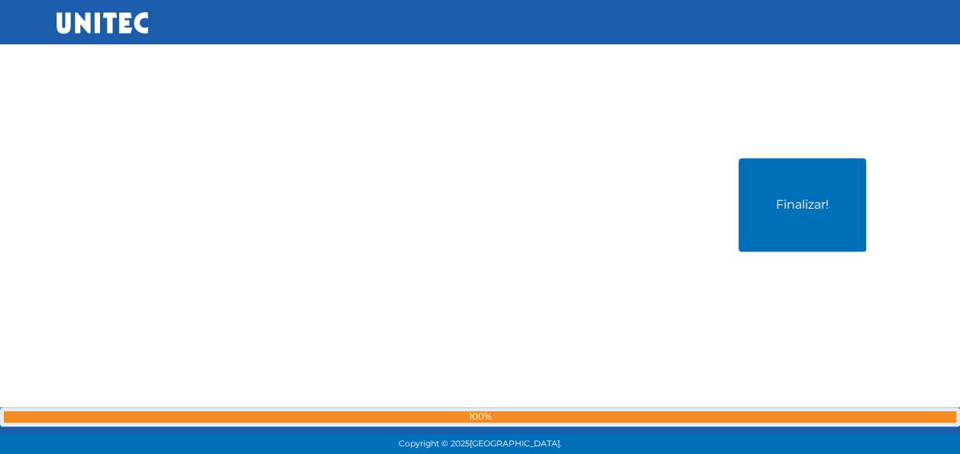
scroll to position [18228, 0]
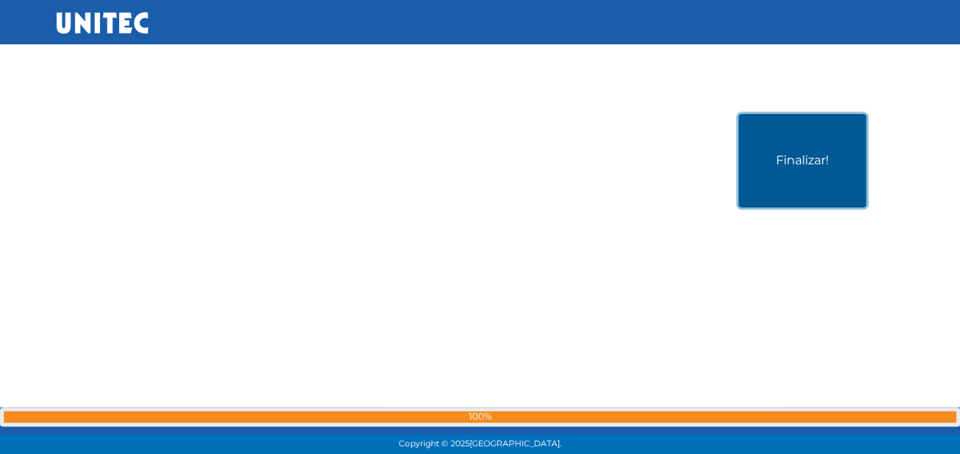
click at [830, 176] on button "Finalizar!" at bounding box center [803, 160] width 128 height 93
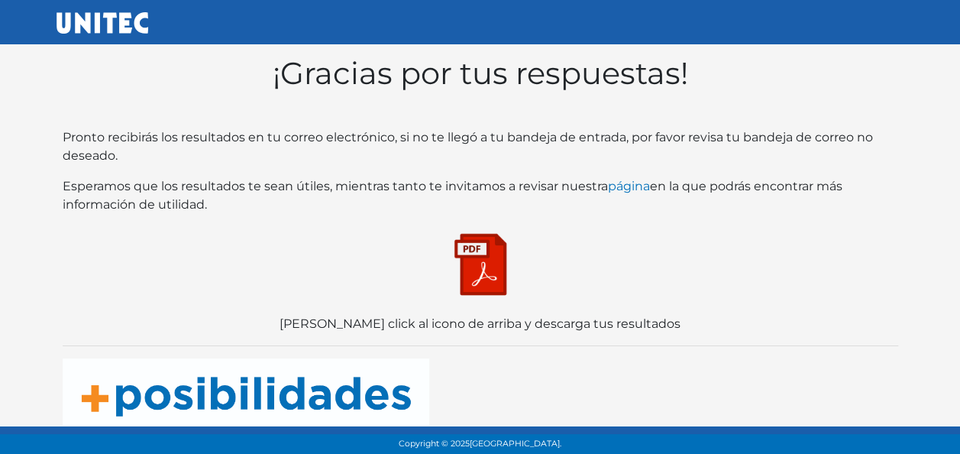
click at [500, 277] on img at bounding box center [480, 264] width 76 height 76
drag, startPoint x: 163, startPoint y: 108, endPoint x: 241, endPoint y: 105, distance: 77.2
click at [241, 105] on div "¡Gracias por tus respuestas! Pronto recibirás los resultados en tu correo elect…" at bounding box center [481, 240] width 848 height 383
click at [316, 226] on p at bounding box center [481, 264] width 836 height 76
